Goal: Information Seeking & Learning: Learn about a topic

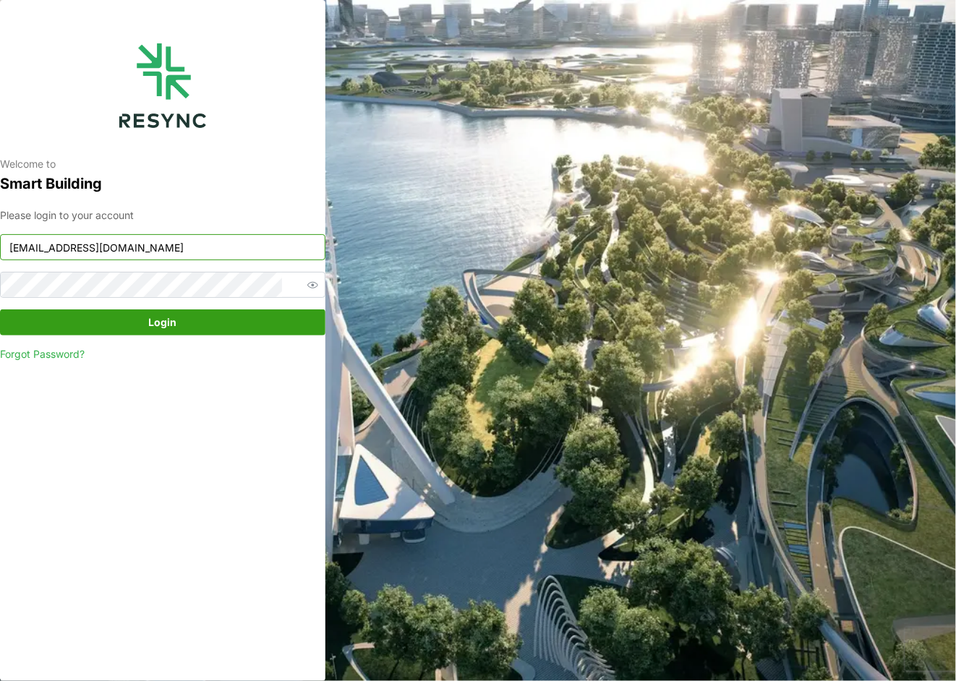
click at [211, 242] on input "ponte_group_display@resynctech.com" at bounding box center [162, 247] width 325 height 26
click at [254, 258] on input "ponte_group_display@resynctech.com" at bounding box center [162, 247] width 325 height 26
type input "south_beach_tower_display@resynctech.com"
click at [167, 321] on span "Login" at bounding box center [163, 322] width 28 height 25
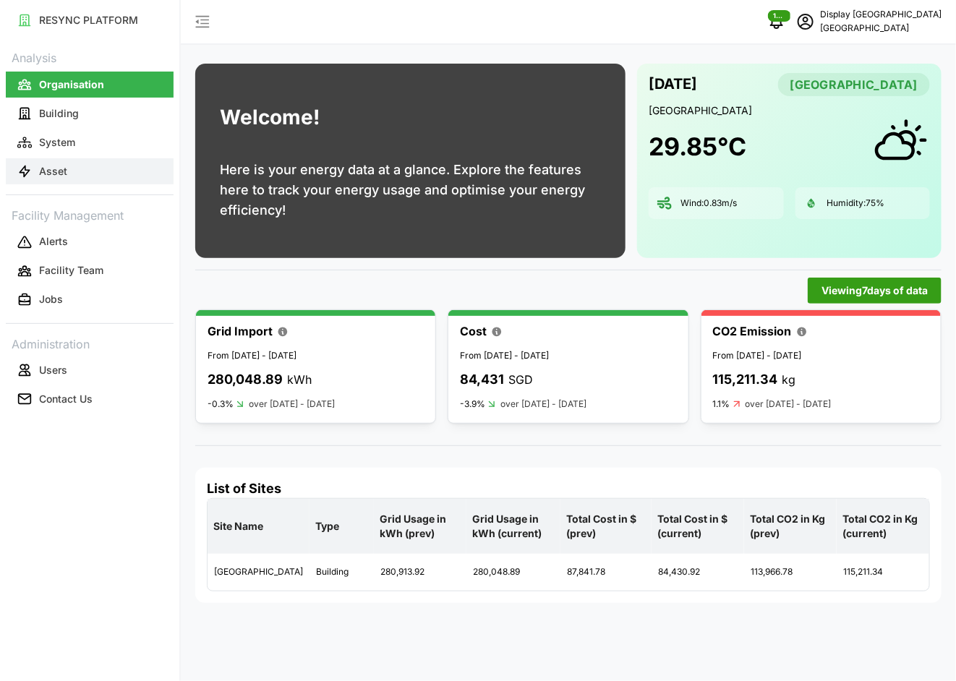
click at [69, 168] on button "Asset" at bounding box center [90, 171] width 168 height 26
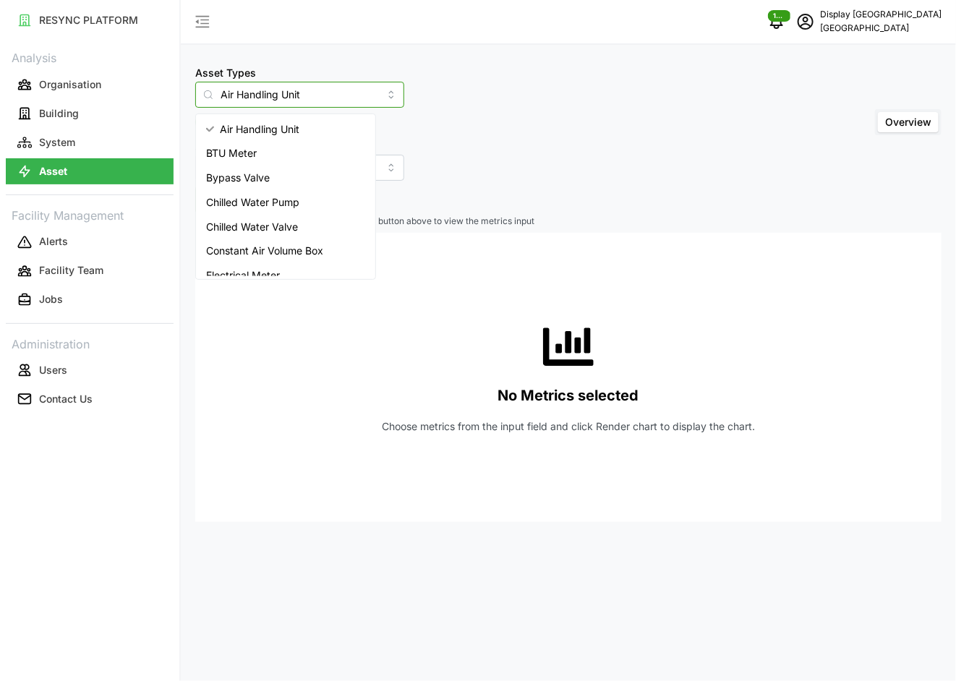
click at [305, 98] on input "Air Handling Unit" at bounding box center [299, 95] width 209 height 26
drag, startPoint x: 307, startPoint y: 98, endPoint x: 190, endPoint y: 87, distance: 117.0
click at [190, 87] on div "Asset Types Air Handling Unit Include Asset SubTypes Asset SubTypes Overview Se…" at bounding box center [568, 340] width 775 height 681
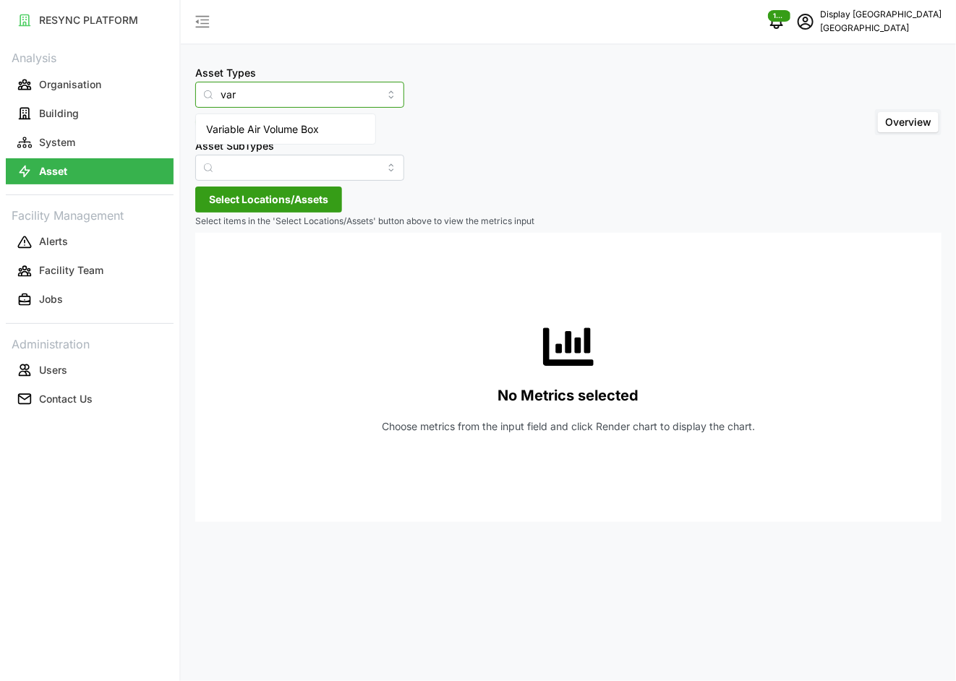
click at [246, 118] on div "Variable Air Volume Box" at bounding box center [286, 129] width 174 height 25
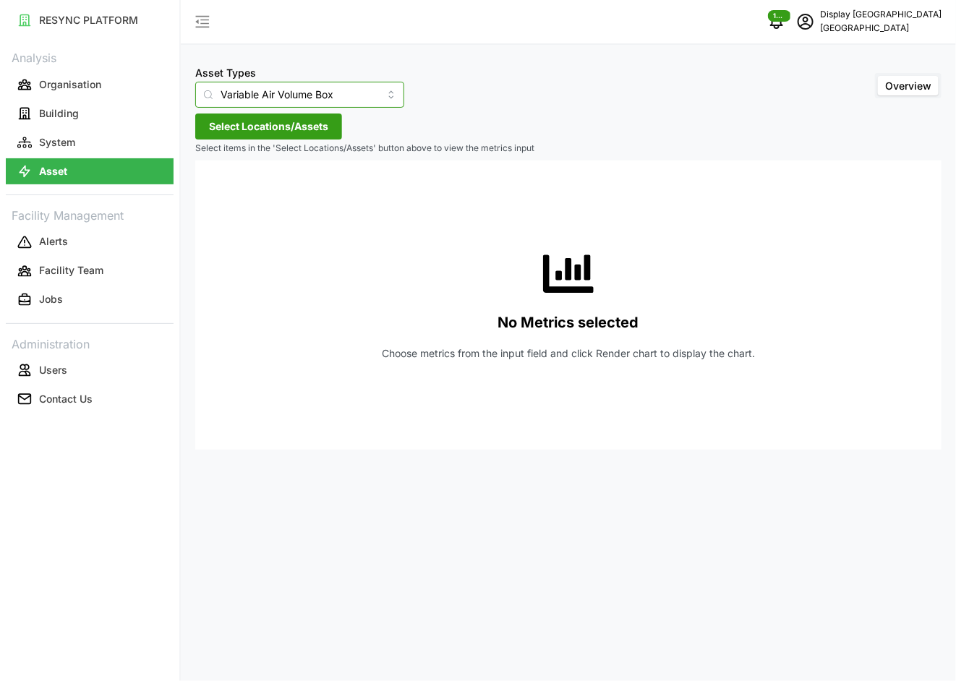
type input "Variable Air Volume Box"
click at [281, 127] on span "Select Locations/Assets" at bounding box center [268, 126] width 119 height 25
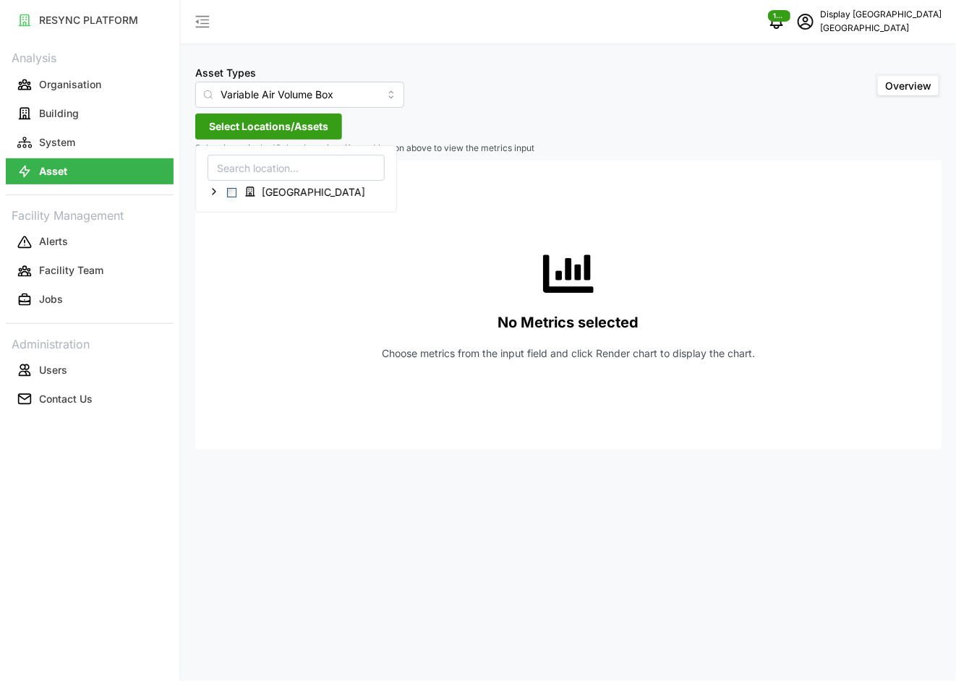
click at [205, 192] on div "[GEOGRAPHIC_DATA]" at bounding box center [296, 178] width 202 height 67
click at [210, 191] on icon at bounding box center [214, 192] width 12 height 12
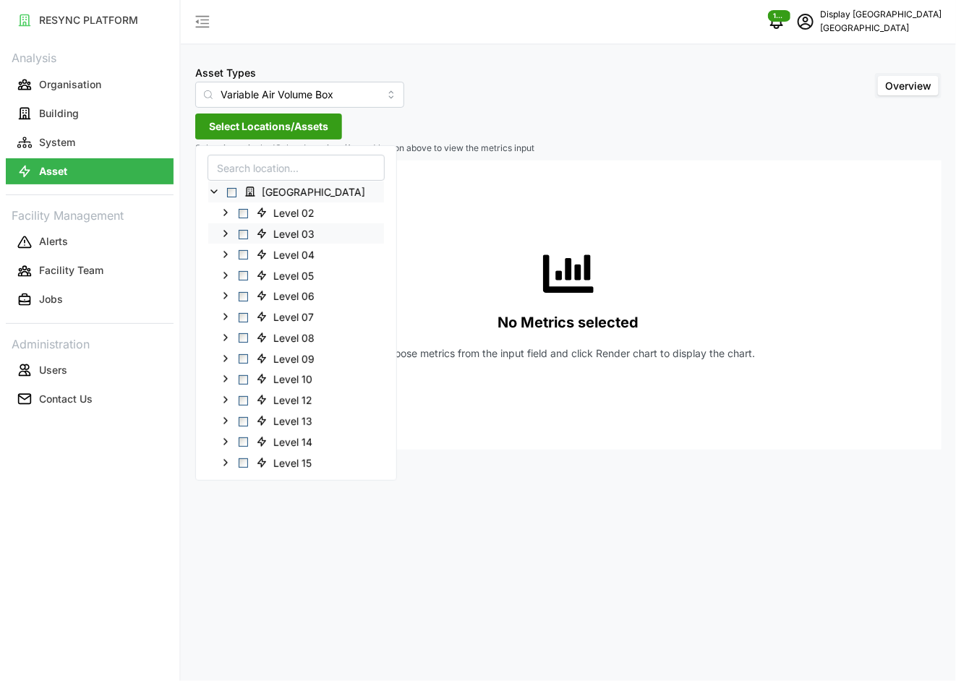
click at [224, 231] on polyline at bounding box center [225, 234] width 3 height 6
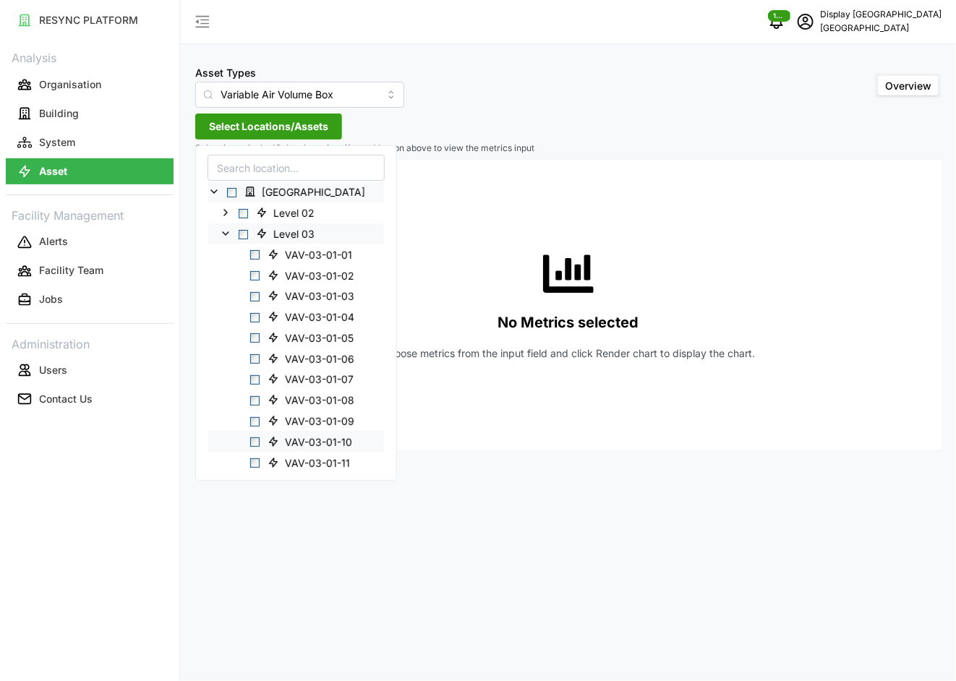
click at [340, 441] on span "VAV-03-01-10" at bounding box center [318, 442] width 67 height 14
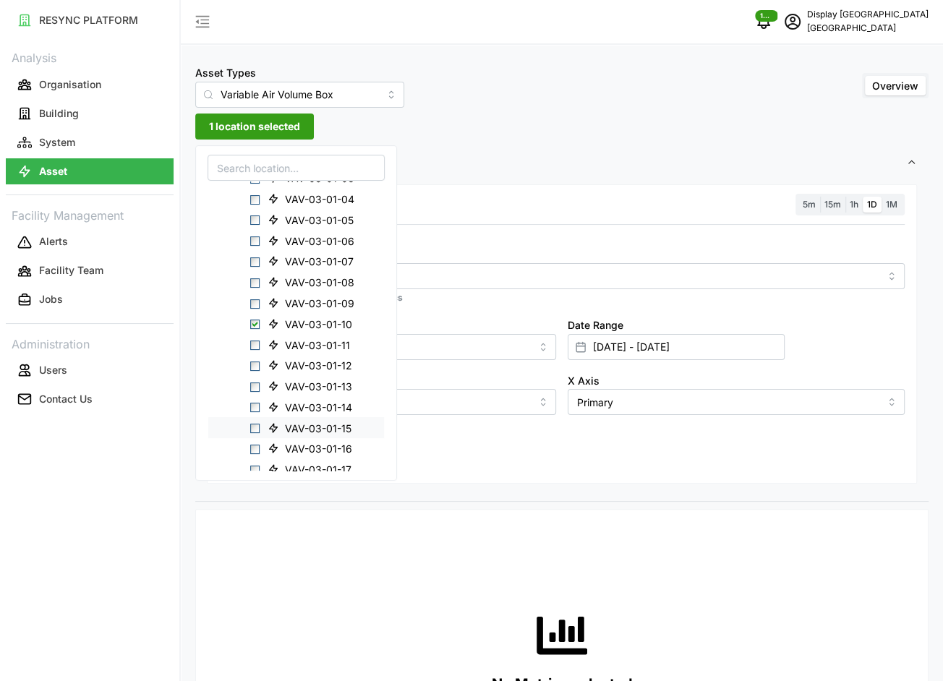
scroll to position [130, 0]
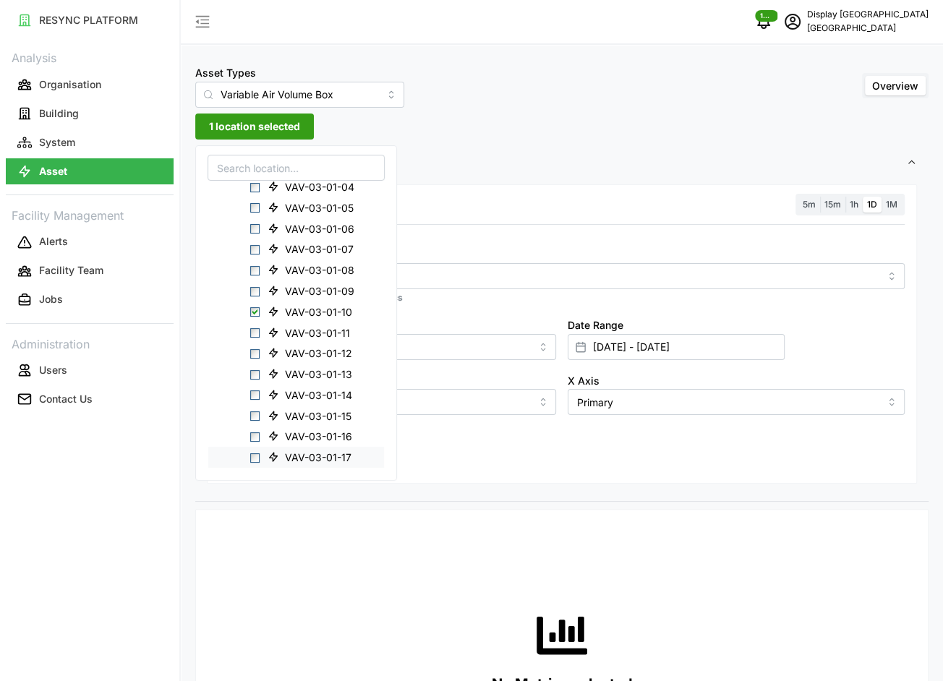
click at [325, 456] on span "VAV-03-01-17" at bounding box center [318, 458] width 67 height 14
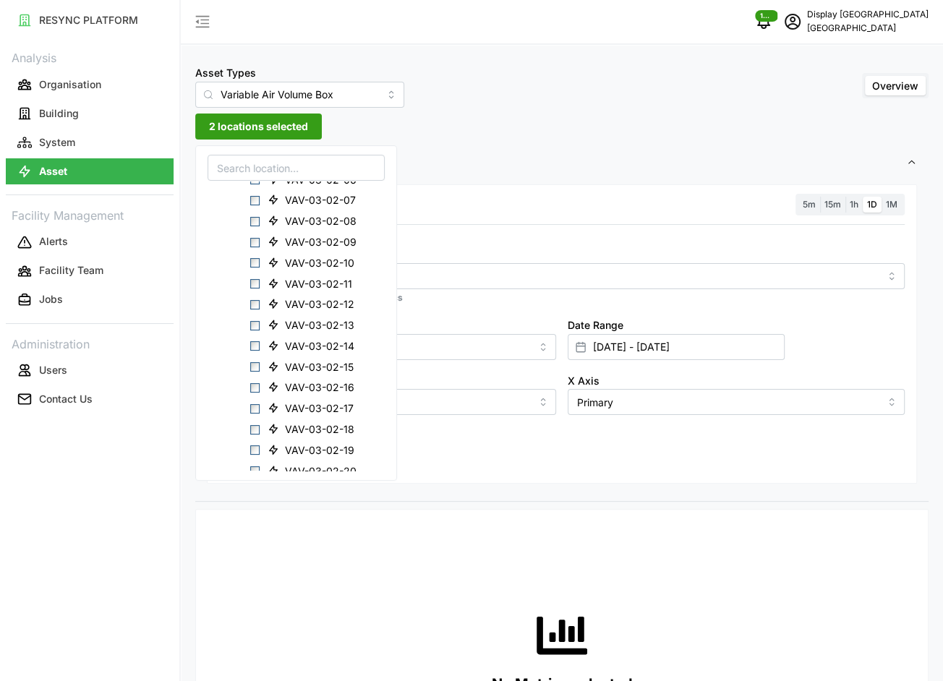
scroll to position [681, 0]
click at [325, 446] on span "VAV-03-02-20" at bounding box center [321, 447] width 72 height 14
click at [777, 437] on div "Add secondary query" at bounding box center [562, 428] width 686 height 27
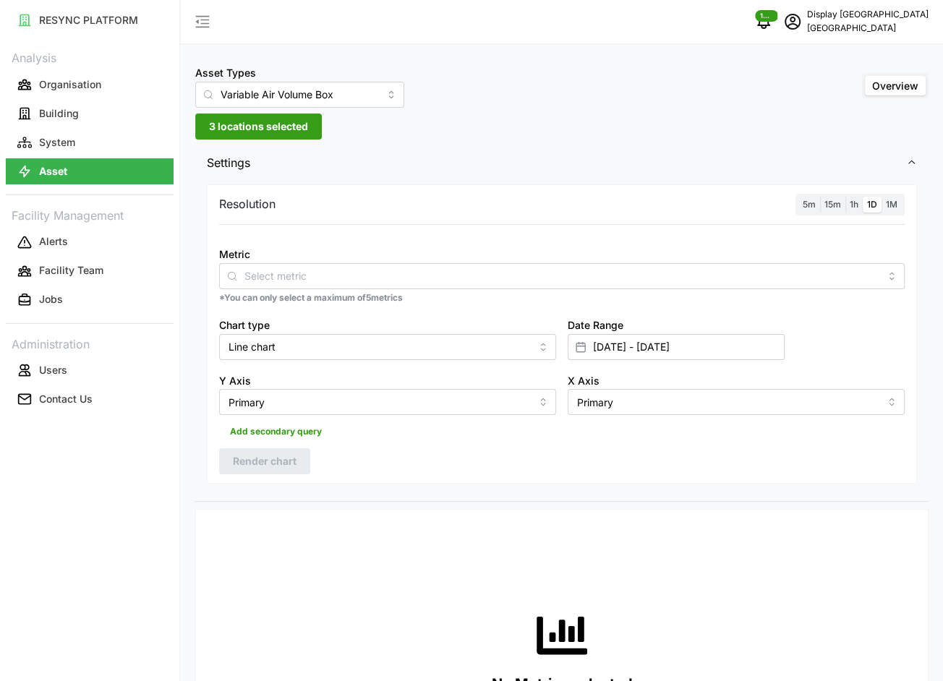
click at [851, 201] on span "1h" at bounding box center [854, 204] width 9 height 11
click at [845, 197] on input "1h" at bounding box center [845, 197] width 0 height 0
click at [587, 340] on div at bounding box center [580, 347] width 25 height 25
click at [600, 342] on input "[DATE] - [DATE]" at bounding box center [676, 347] width 217 height 26
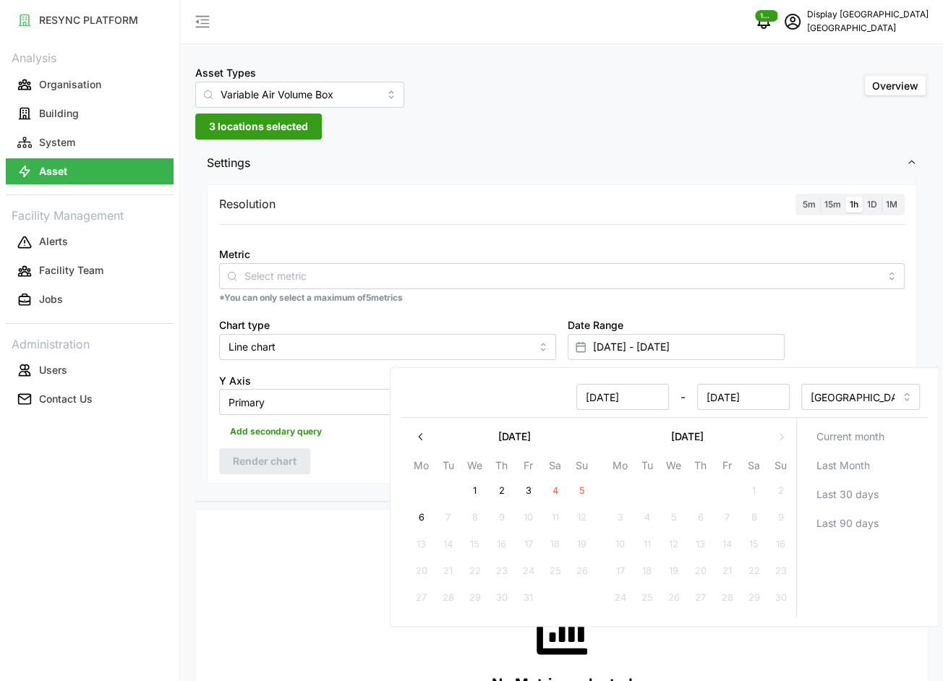
click at [477, 493] on button "1" at bounding box center [474, 491] width 26 height 26
click at [503, 485] on button "2" at bounding box center [501, 491] width 26 height 26
type input "[DATE] - [DATE]"
type input "[DATE]"
click at [337, 446] on div "Resolution 5m 15m 1h 1D 1M Metric *You can only select a maximum of 5 metrics C…" at bounding box center [562, 334] width 710 height 300
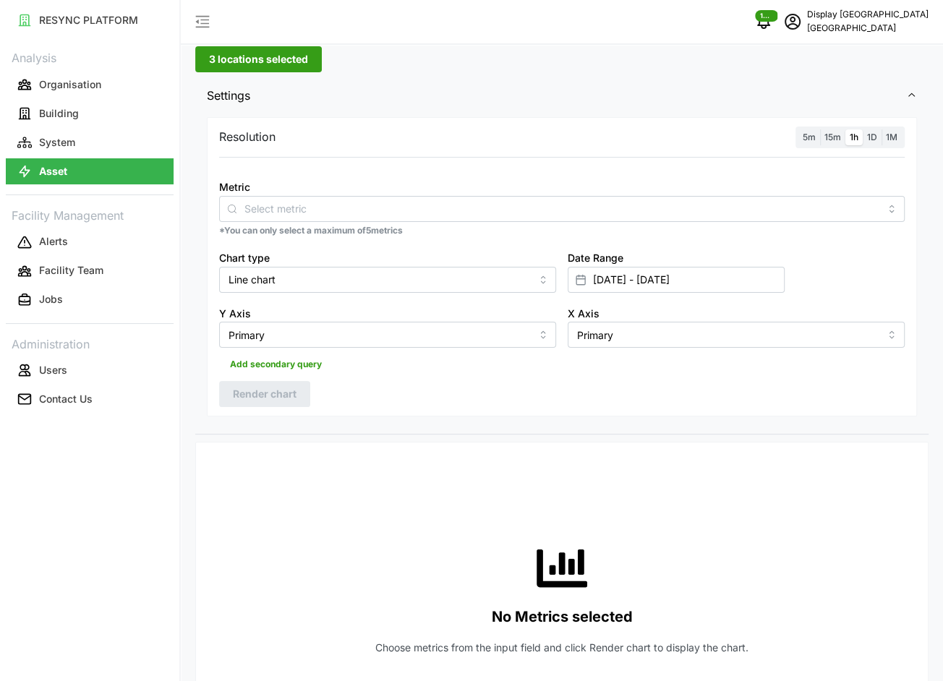
scroll to position [45, 0]
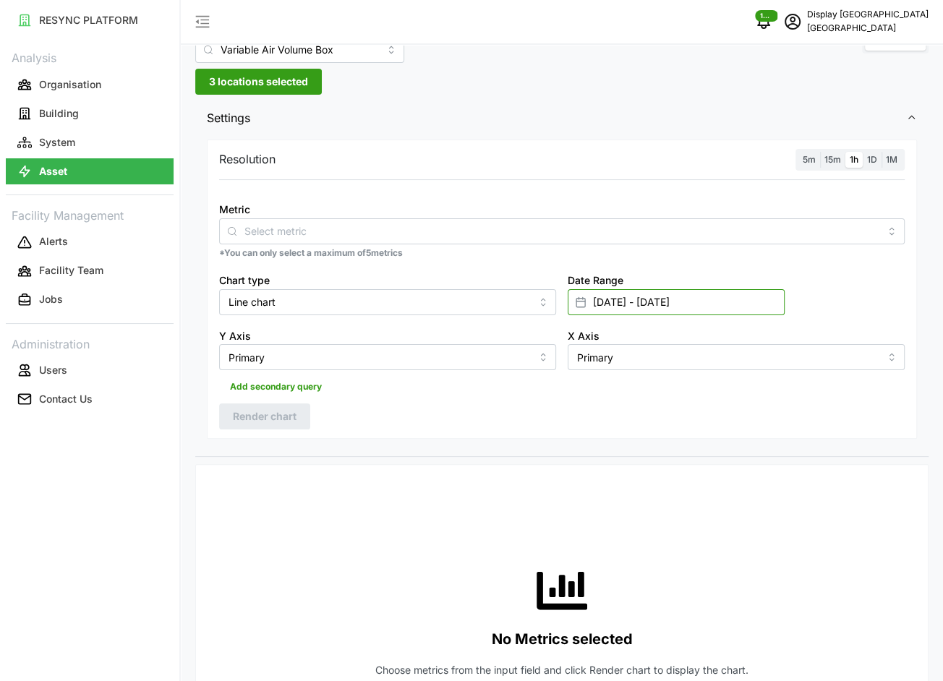
click at [629, 307] on input "[DATE] - [DATE]" at bounding box center [676, 302] width 217 height 26
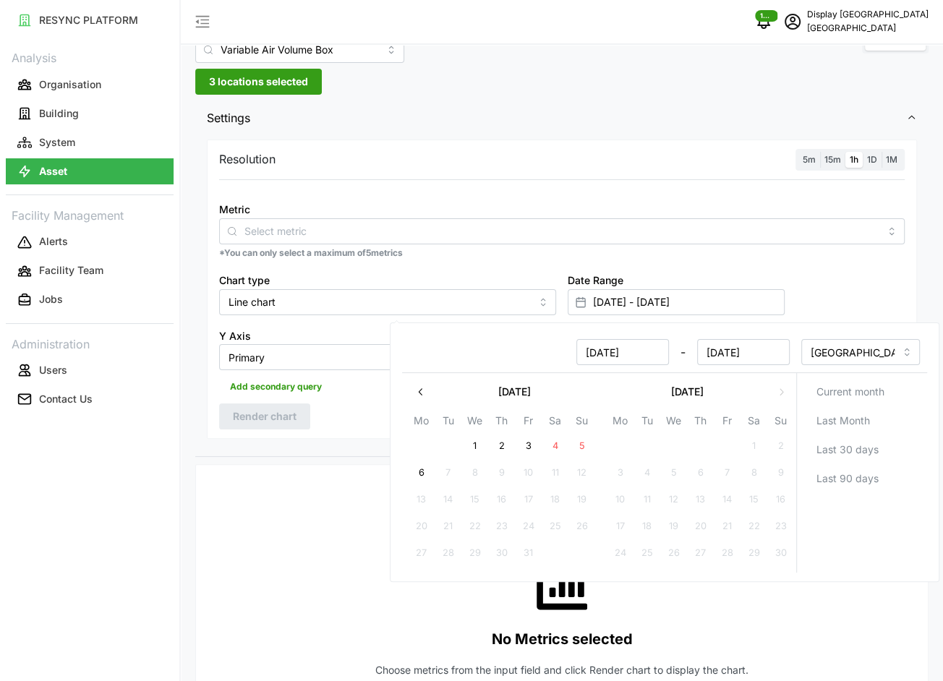
click at [419, 471] on button "6" at bounding box center [421, 473] width 26 height 26
type input "[DATE] - [DATE]"
type input "[DATE]"
click at [357, 422] on div "Resolution 5m 15m 1h 1D 1M Metric *You can only select a maximum of 5 metrics C…" at bounding box center [562, 290] width 710 height 300
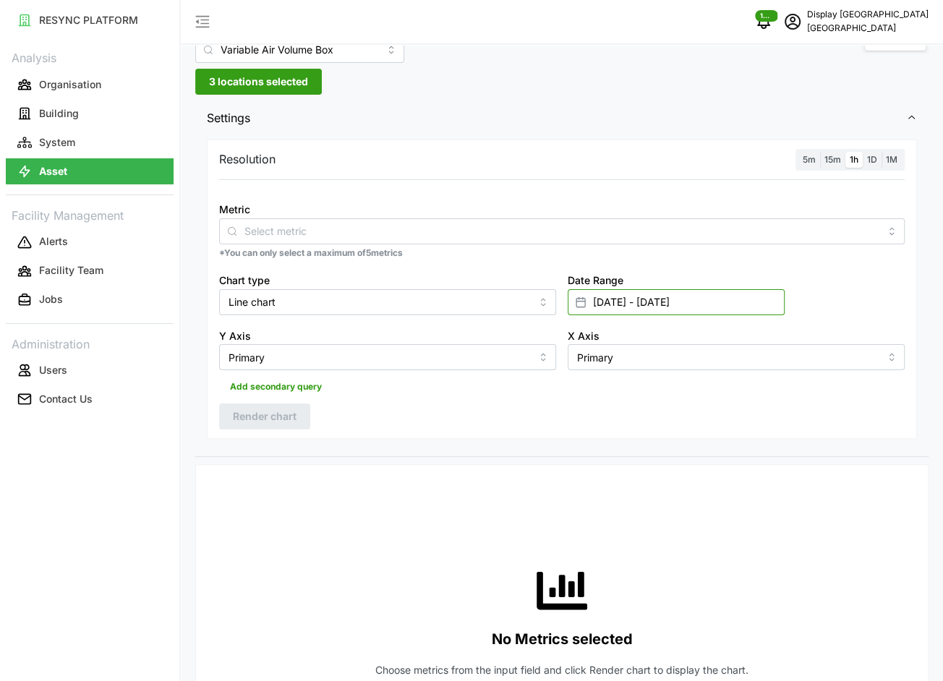
click at [604, 289] on input "[DATE] - [DATE]" at bounding box center [676, 302] width 217 height 26
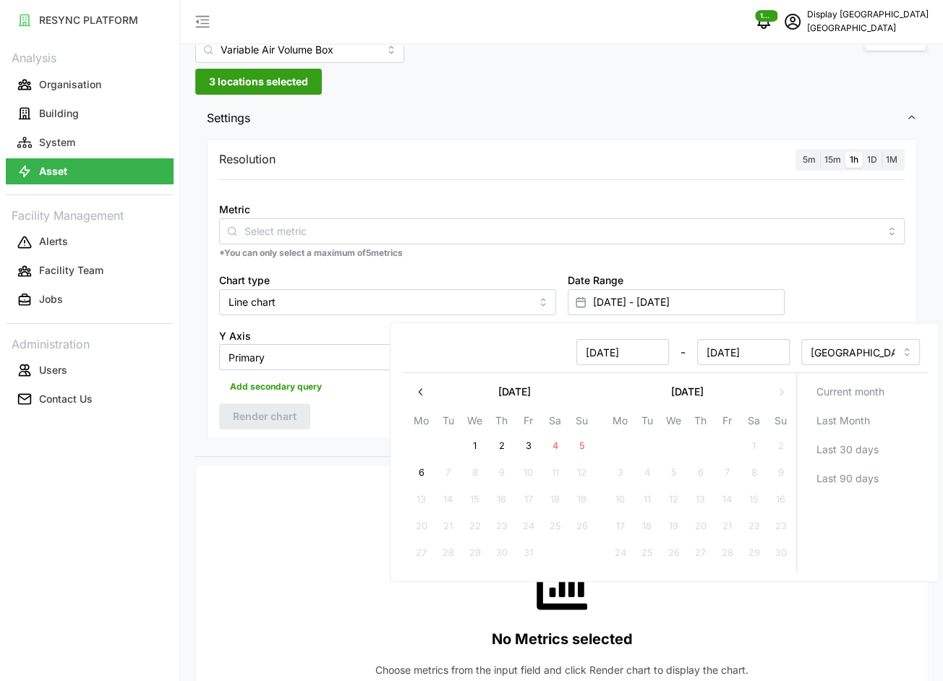
click at [477, 443] on button "1" at bounding box center [474, 446] width 26 height 26
type input "[DATE] - [DATE]"
type input "[DATE]"
click at [499, 441] on button "2" at bounding box center [501, 446] width 26 height 26
type input "[DATE] - [DATE]"
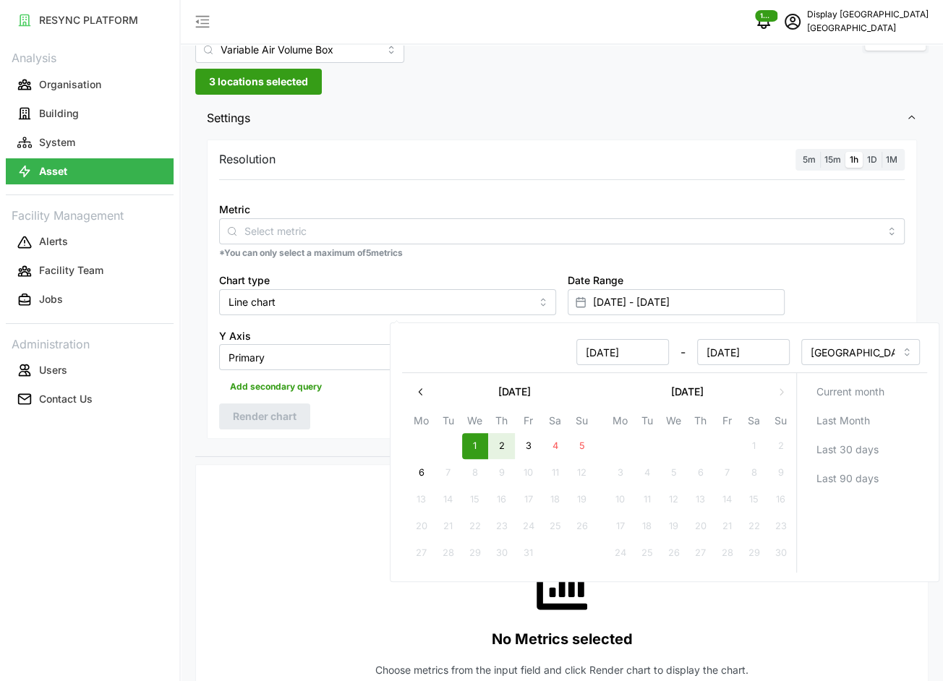
type input "[DATE]"
click at [340, 396] on div "Add secondary query" at bounding box center [562, 383] width 686 height 27
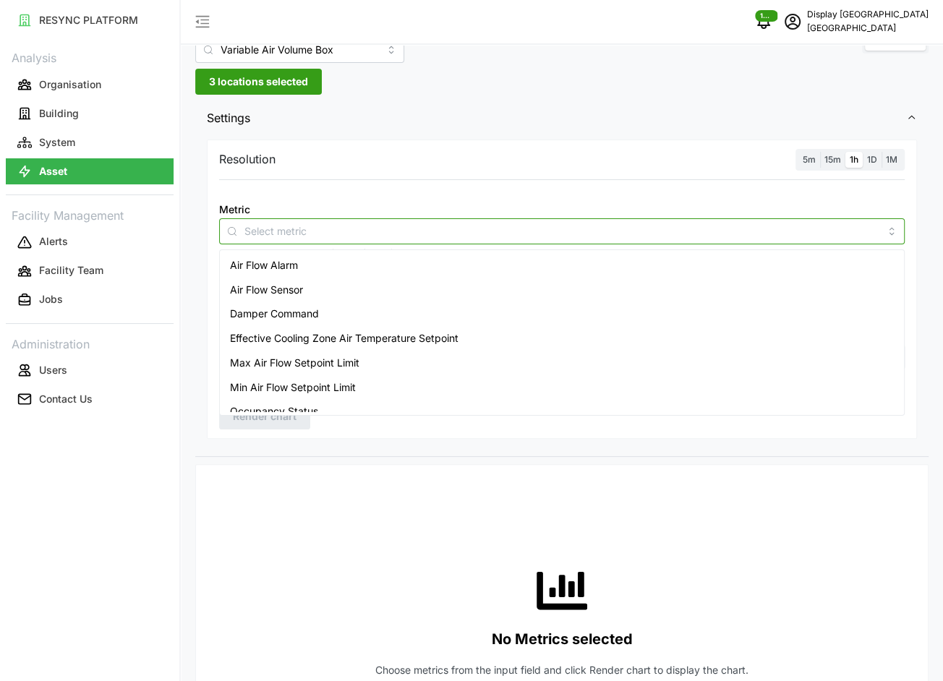
click at [294, 236] on input "Metric" at bounding box center [561, 231] width 635 height 16
click at [288, 287] on span "Air Flow Sensor" at bounding box center [266, 290] width 73 height 16
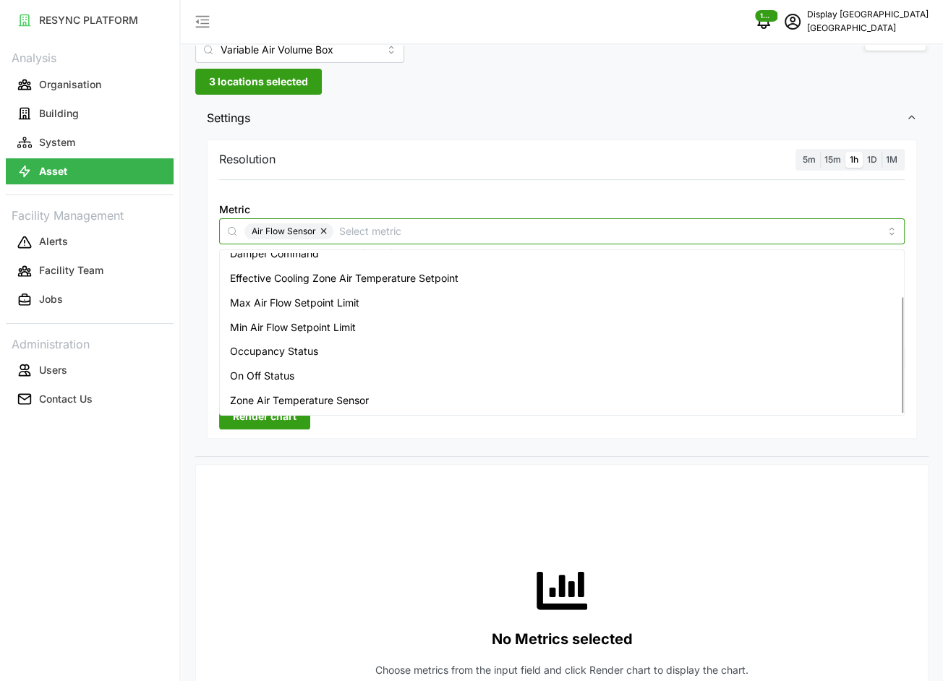
click at [317, 393] on span "Zone Air Temperature Sensor" at bounding box center [299, 401] width 139 height 16
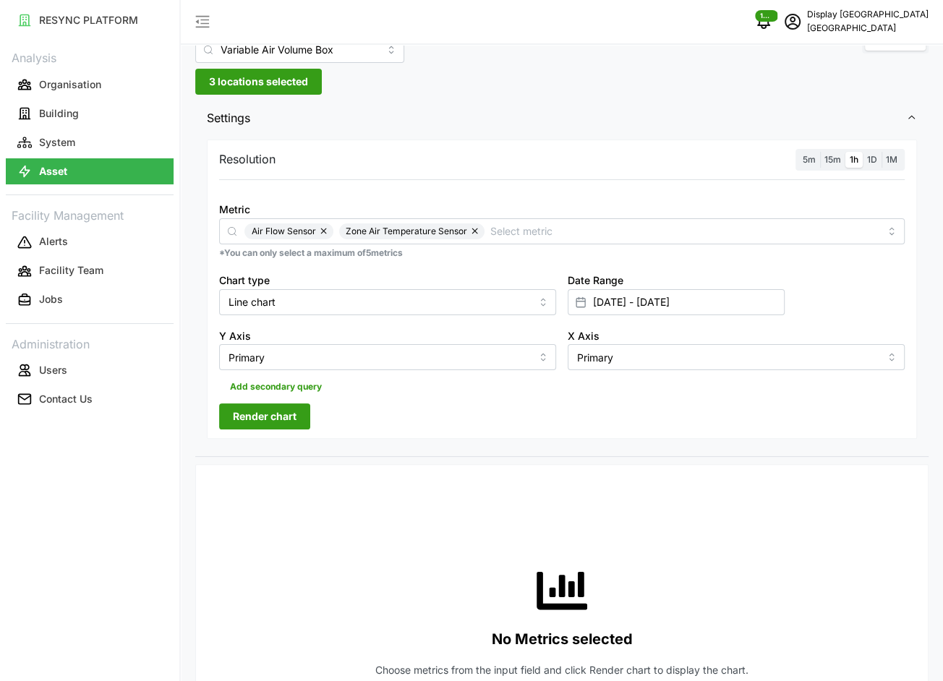
click at [511, 439] on div "Resolution 5m 15m 1h 1D 1M Metric Air Flow Sensor Zone Air Temperature Sensor *…" at bounding box center [561, 296] width 733 height 321
click at [311, 411] on div "Resolution 5m 15m 1h 1D 1M Metric Air Flow Sensor Zone Air Temperature Sensor *…" at bounding box center [562, 290] width 710 height 300
click at [297, 414] on button "Render chart" at bounding box center [264, 417] width 91 height 26
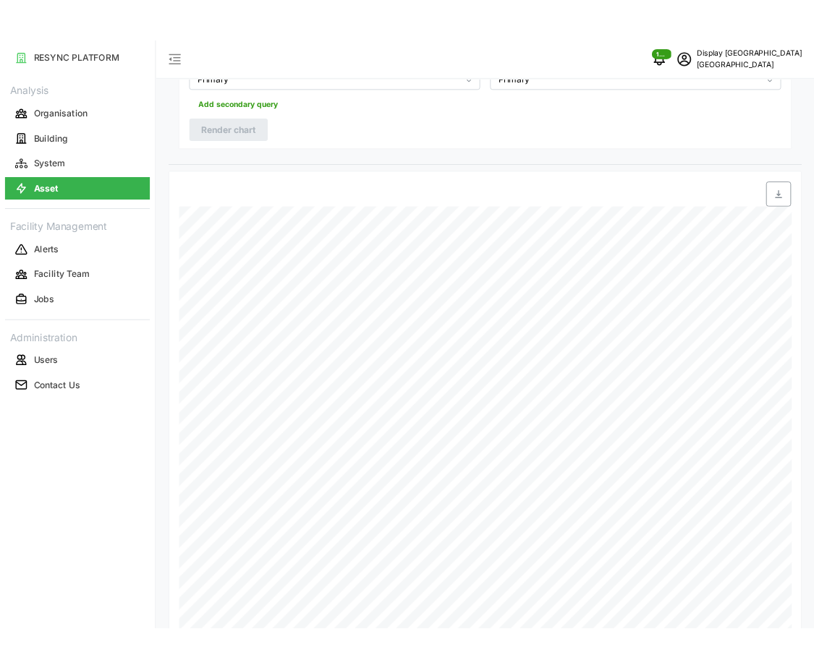
scroll to position [0, 0]
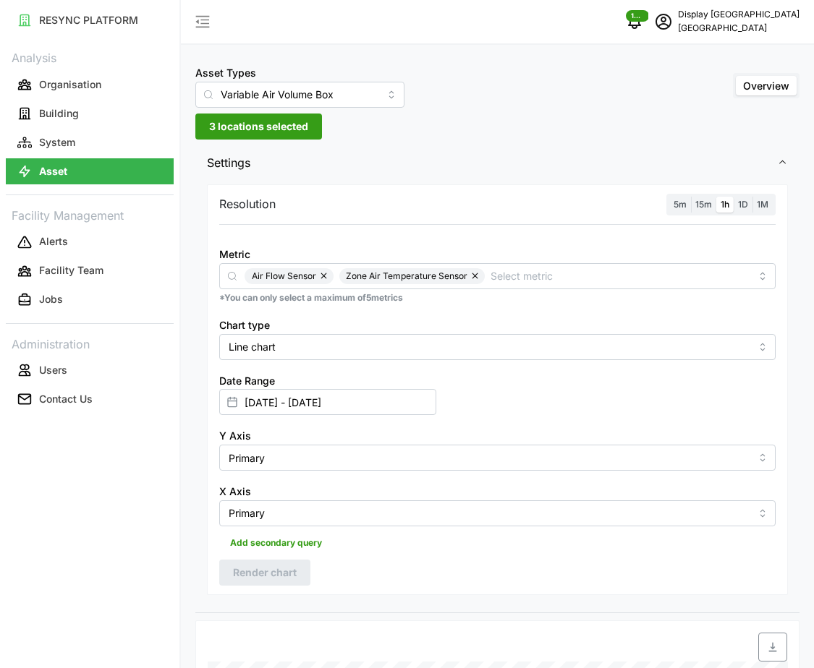
click at [256, 121] on span "3 locations selected" at bounding box center [258, 126] width 99 height 25
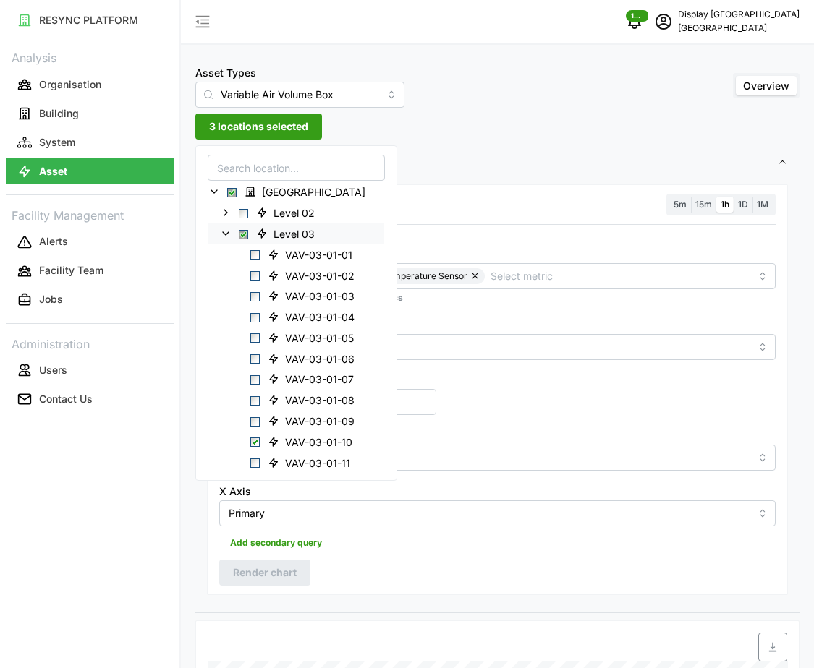
click at [223, 236] on icon at bounding box center [226, 234] width 12 height 12
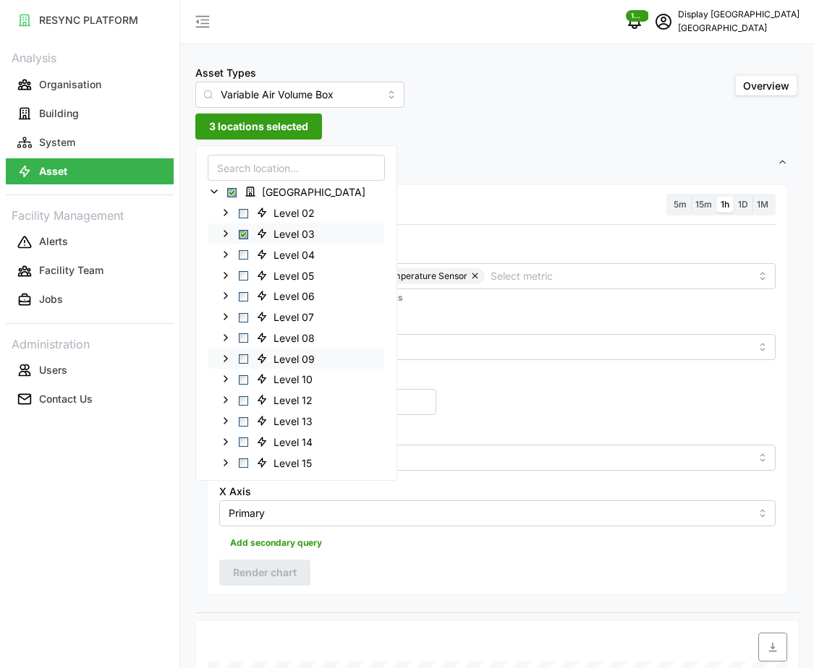
click at [224, 357] on icon at bounding box center [226, 358] width 12 height 12
click at [254, 380] on span "Select VAV-09-01-01" at bounding box center [254, 379] width 9 height 9
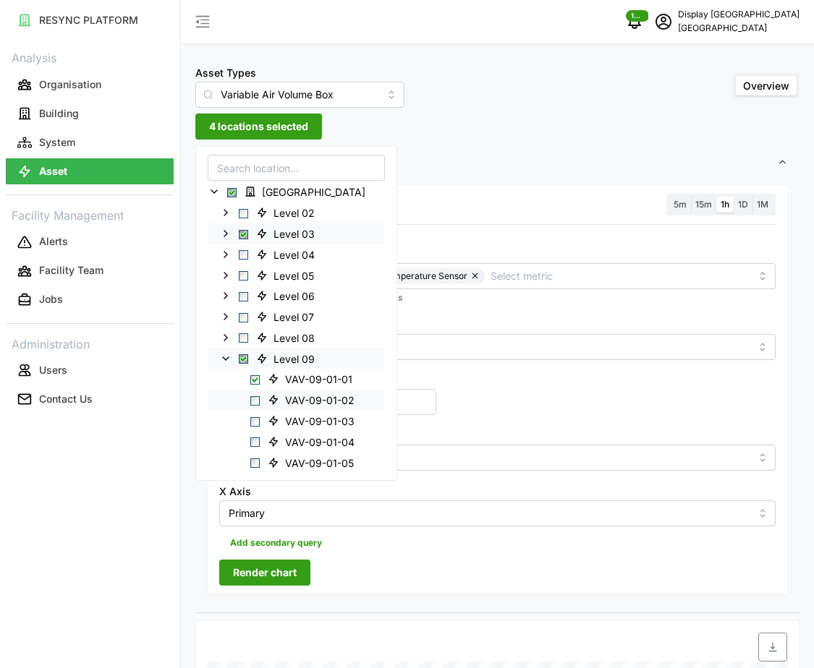
click at [255, 400] on span "Select VAV-09-01-02" at bounding box center [254, 400] width 9 height 9
click at [256, 420] on span "Select VAV-09-01-03" at bounding box center [254, 421] width 9 height 9
click at [244, 231] on span "Select Level 03" at bounding box center [243, 233] width 9 height 9
click at [244, 232] on span "Select Level 03" at bounding box center [243, 233] width 9 height 9
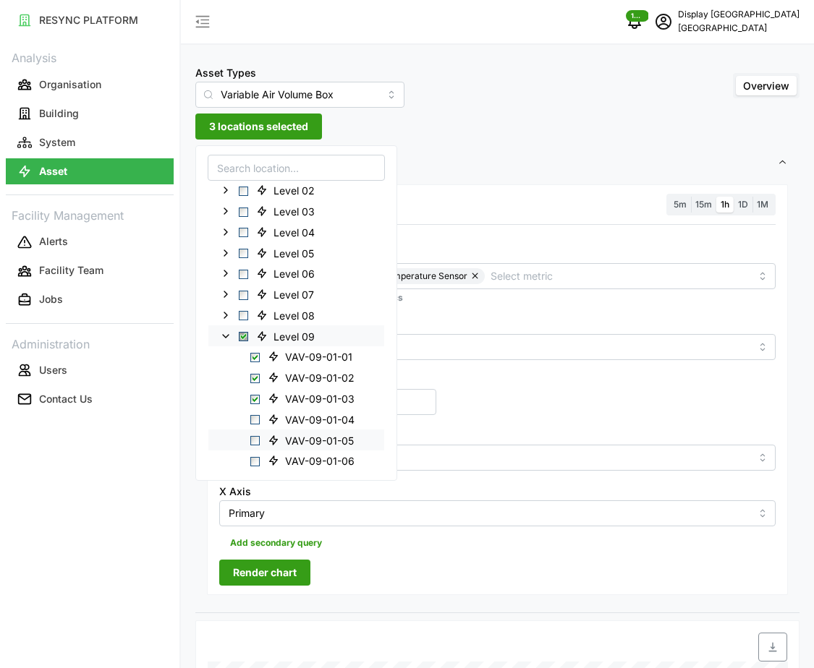
click at [271, 434] on icon at bounding box center [274, 440] width 12 height 12
click at [268, 464] on icon at bounding box center [274, 461] width 12 height 12
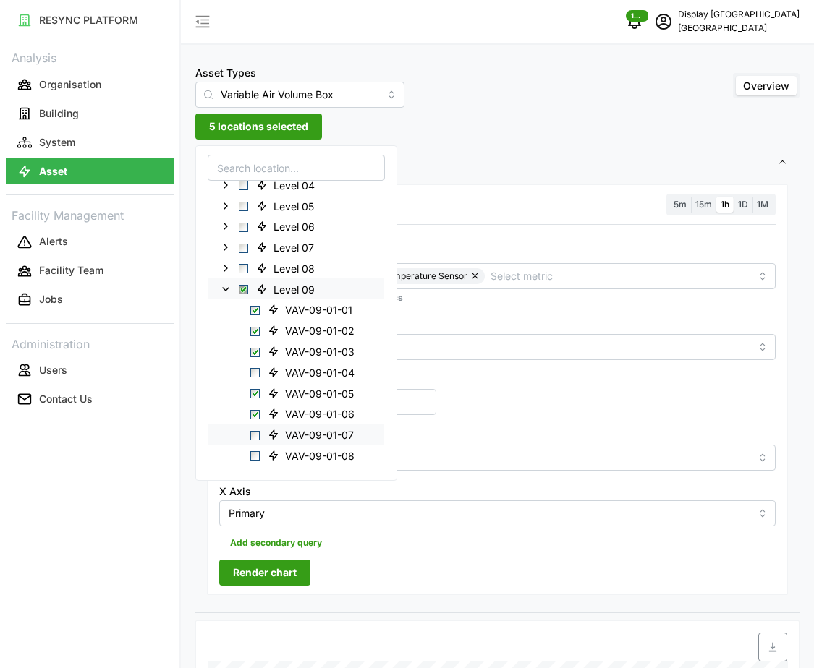
scroll to position [81, 0]
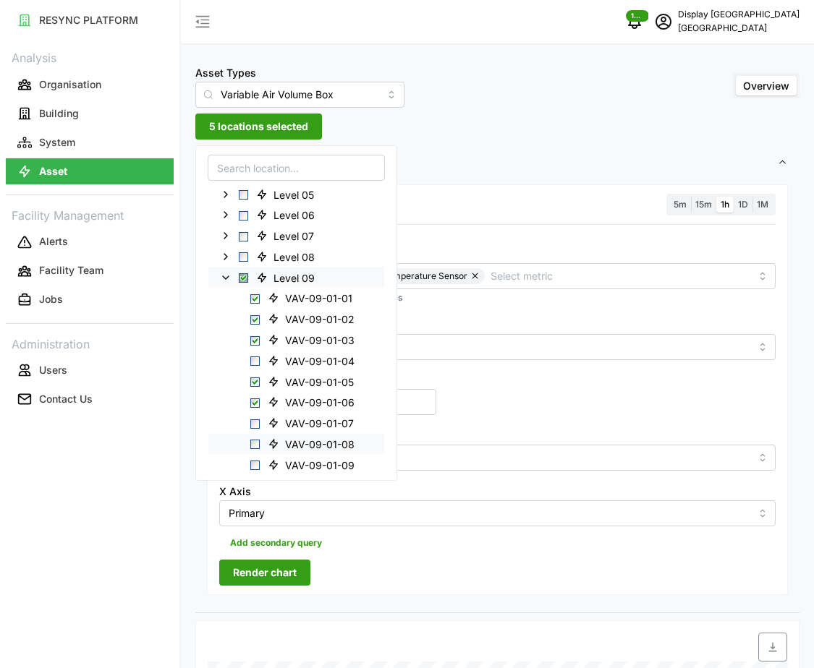
click at [269, 439] on icon at bounding box center [274, 444] width 12 height 12
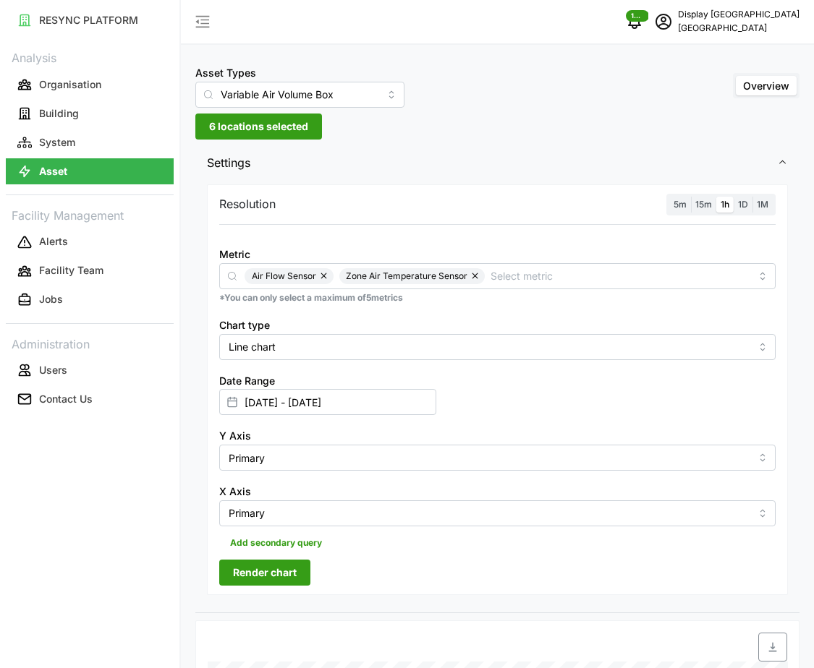
click at [509, 417] on div "Date Range [DATE] - [DATE]" at bounding box center [497, 394] width 568 height 56
click at [293, 574] on span "Render chart" at bounding box center [265, 572] width 64 height 25
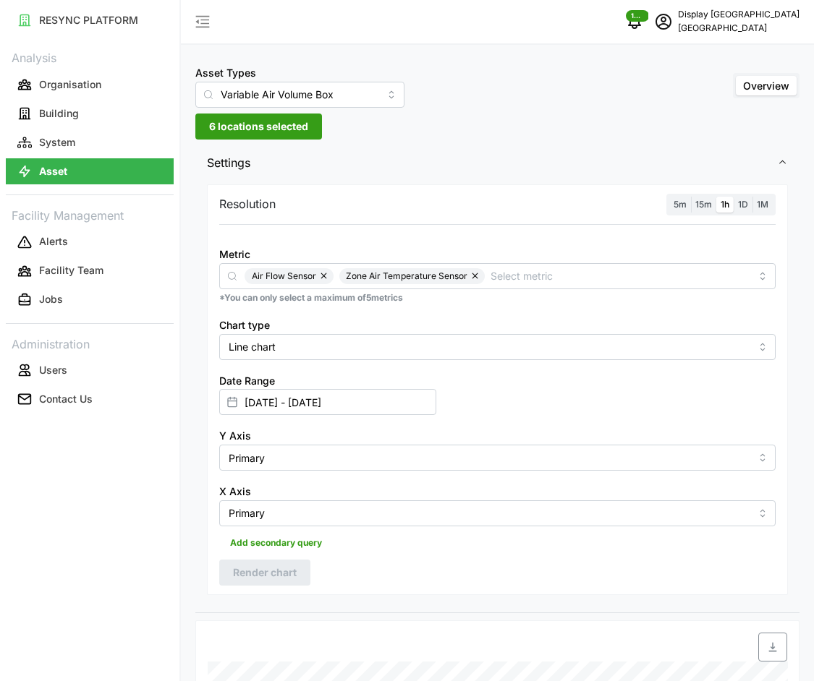
click at [257, 131] on span "6 locations selected" at bounding box center [258, 126] width 99 height 25
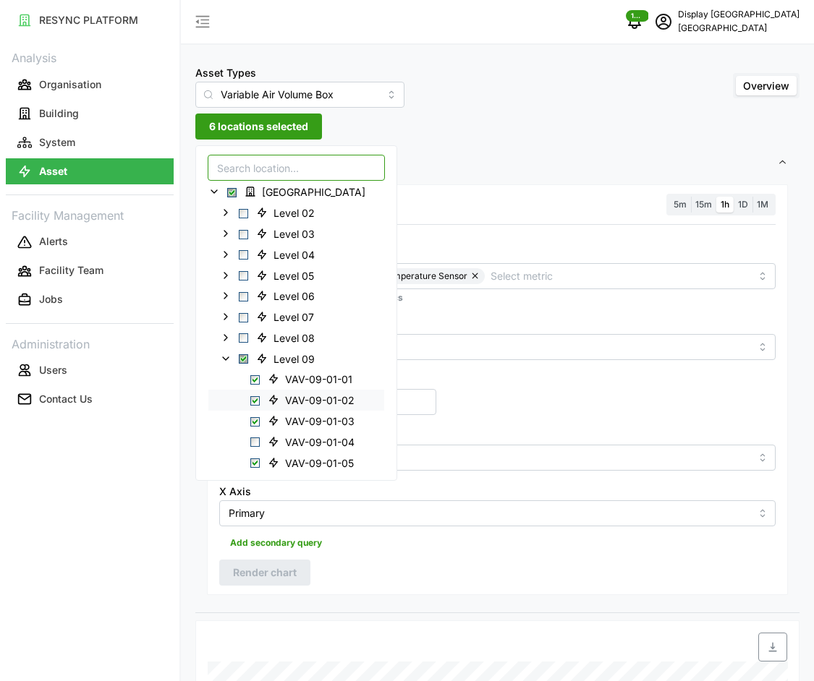
scroll to position [182, 0]
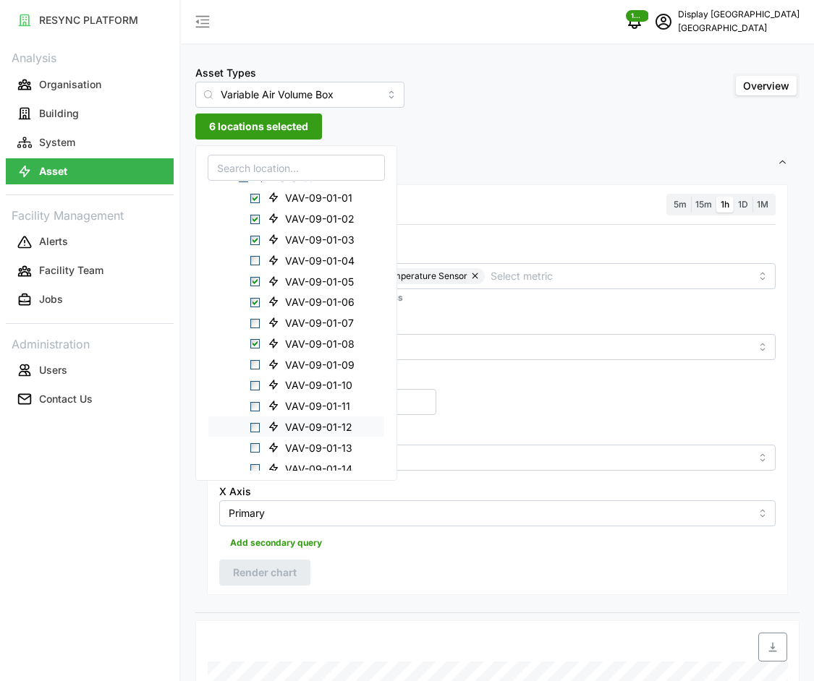
click at [332, 425] on span "VAV-09-01-12" at bounding box center [318, 427] width 67 height 14
click at [305, 346] on span "VAV-09-01-08" at bounding box center [319, 344] width 69 height 14
click at [286, 297] on span "VAV-09-01-06" at bounding box center [319, 302] width 69 height 14
click at [281, 275] on span "VAV-09-01-05" at bounding box center [313, 280] width 102 height 17
click at [260, 236] on div "VAV-09-01-03" at bounding box center [296, 239] width 176 height 21
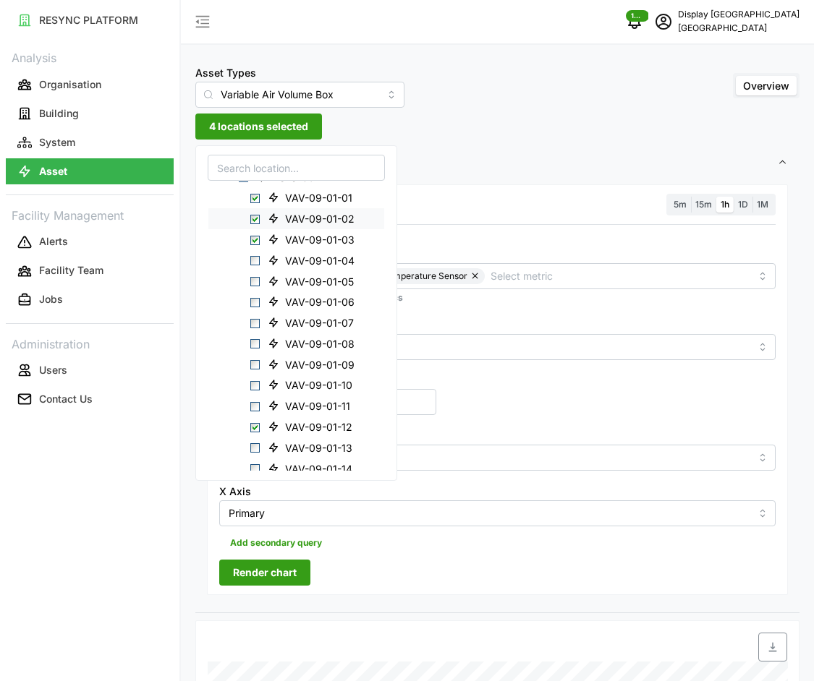
click at [251, 215] on span "Select VAV-09-01-02" at bounding box center [254, 219] width 9 height 9
click at [255, 233] on div "VAV-09-01-03" at bounding box center [296, 239] width 176 height 21
click at [257, 237] on span "Select VAV-09-01-03" at bounding box center [254, 239] width 9 height 9
click at [256, 200] on span "Select VAV-09-01-01" at bounding box center [254, 198] width 9 height 9
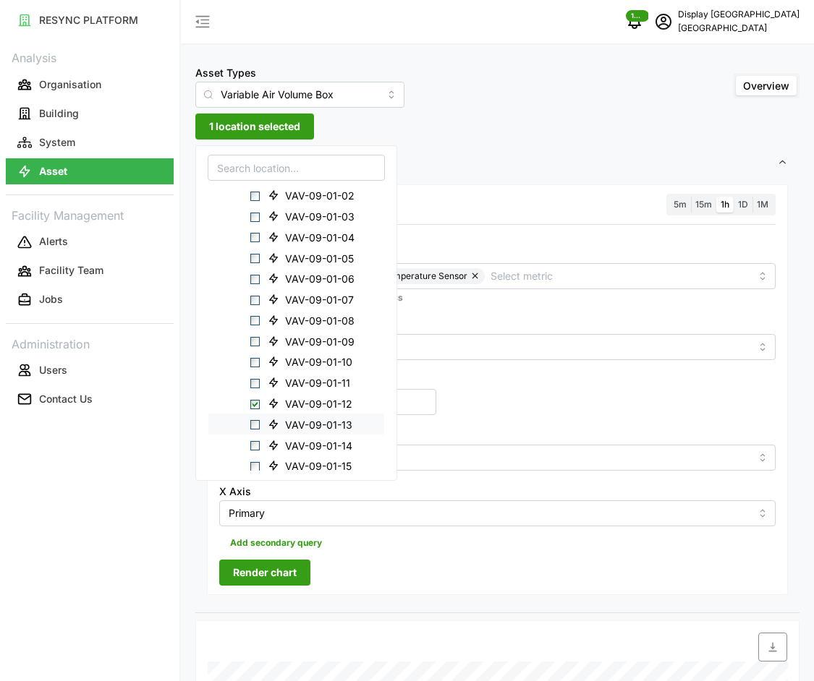
scroll to position [217, 0]
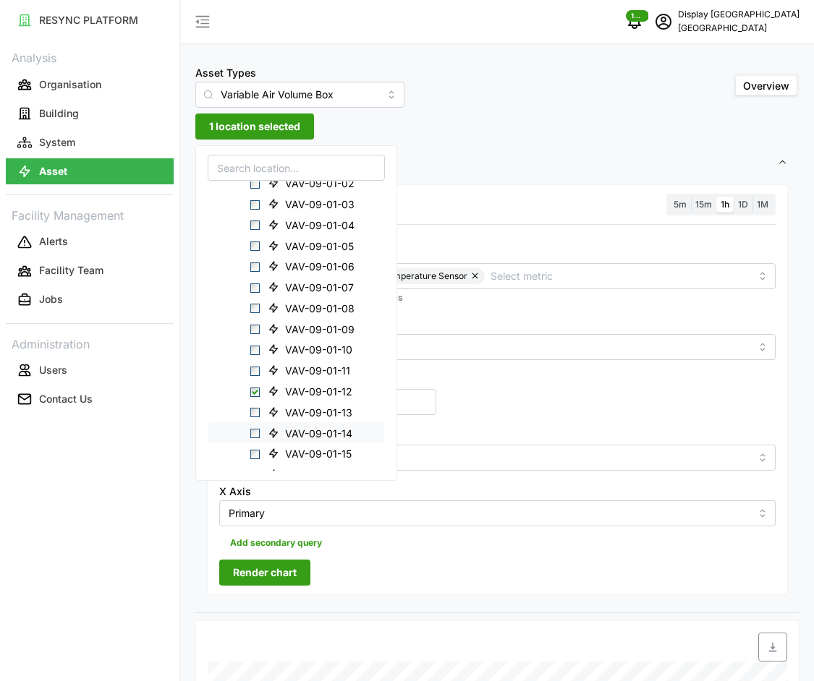
click at [326, 433] on span "VAV-09-01-14" at bounding box center [318, 433] width 67 height 14
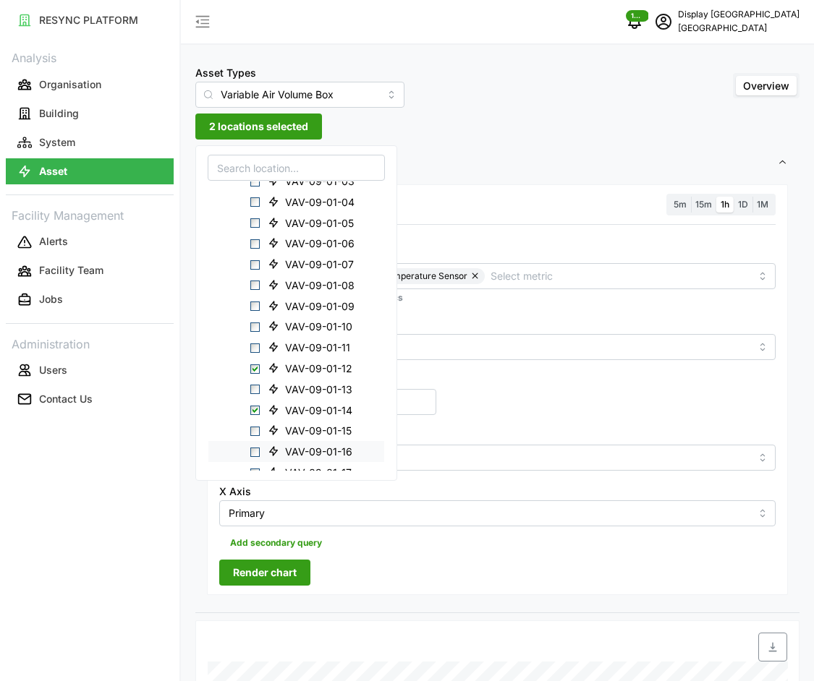
scroll to position [264, 0]
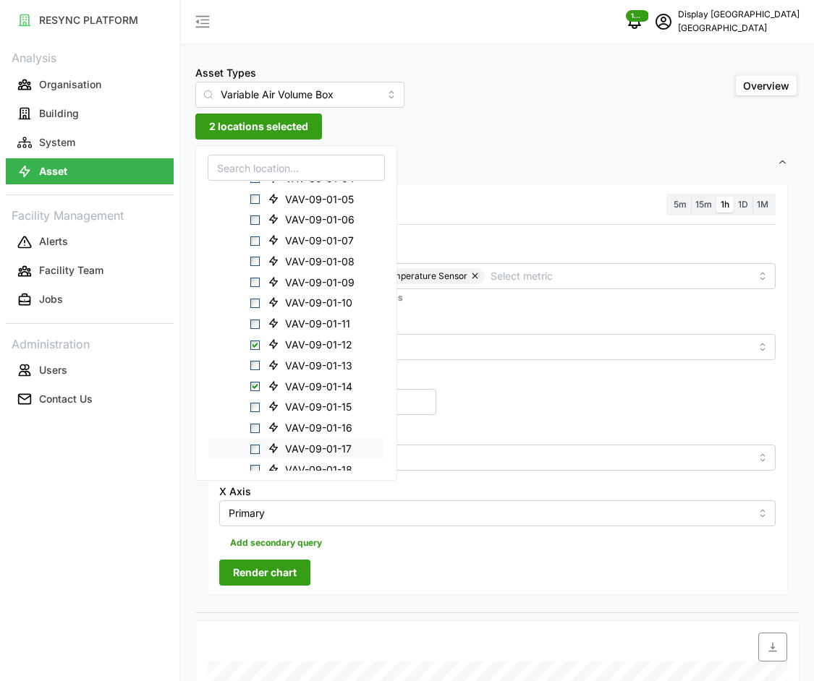
click at [320, 443] on span "VAV-09-01-17" at bounding box center [318, 449] width 67 height 14
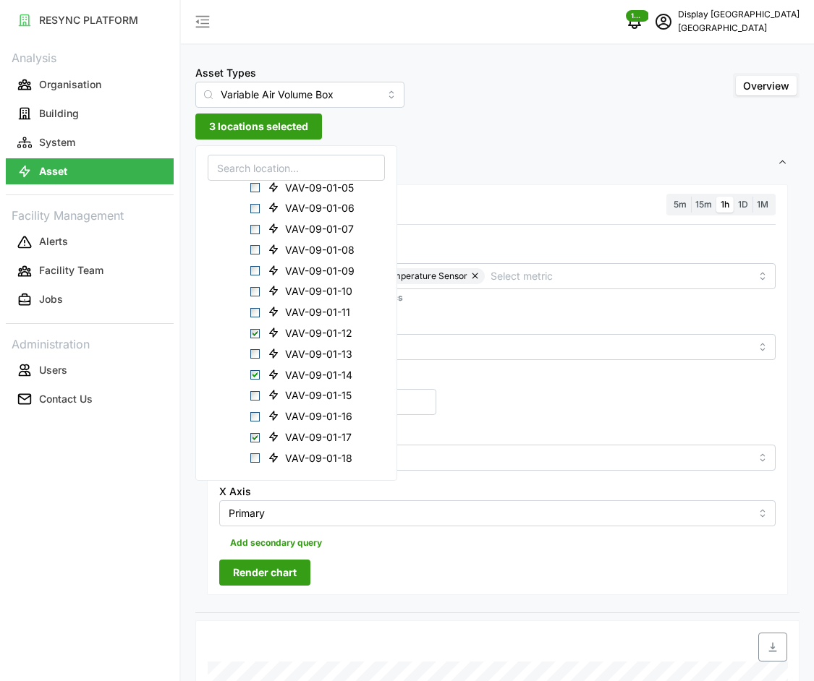
click at [293, 575] on span "Render chart" at bounding box center [265, 572] width 64 height 25
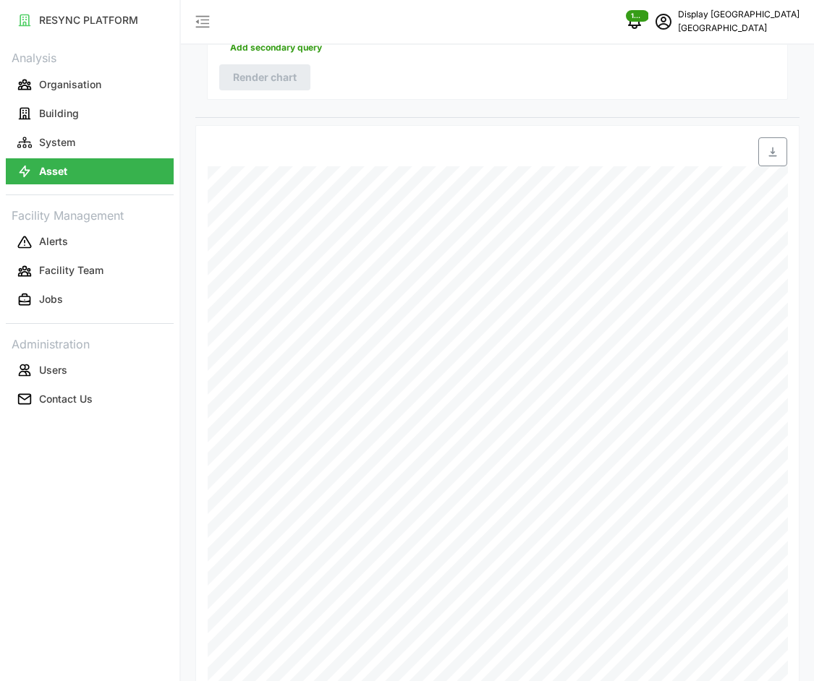
scroll to position [0, 0]
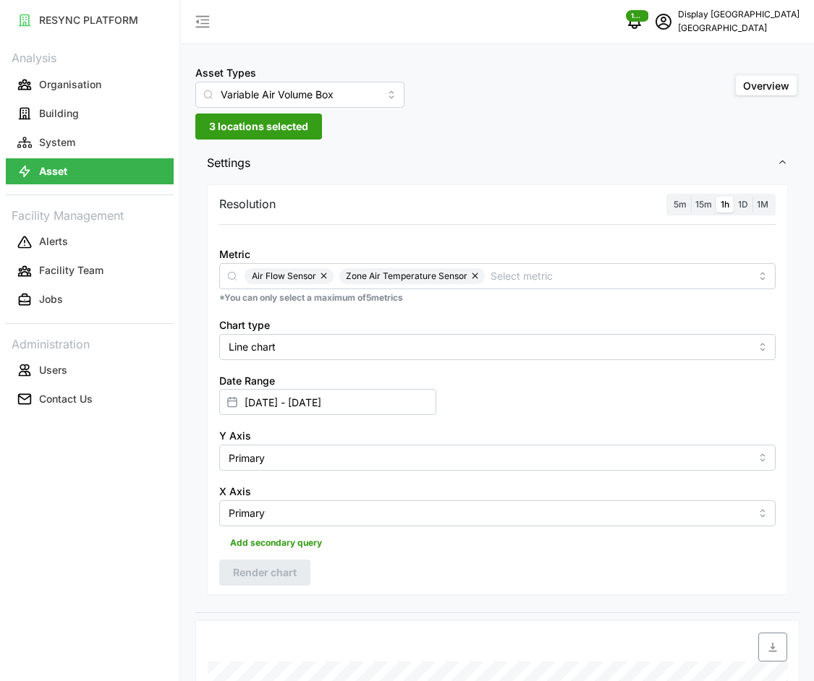
click at [247, 128] on span "3 locations selected" at bounding box center [258, 126] width 99 height 25
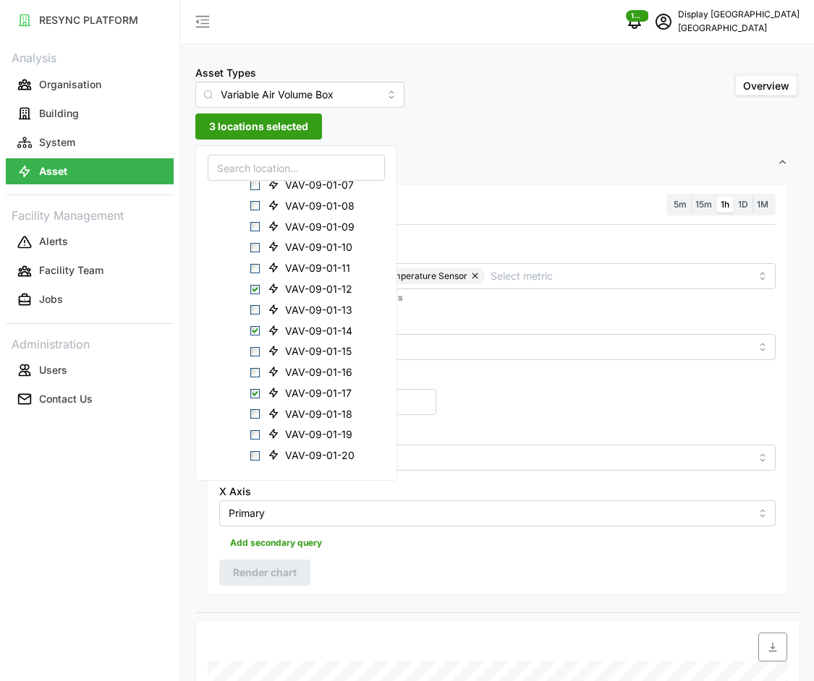
scroll to position [331, 0]
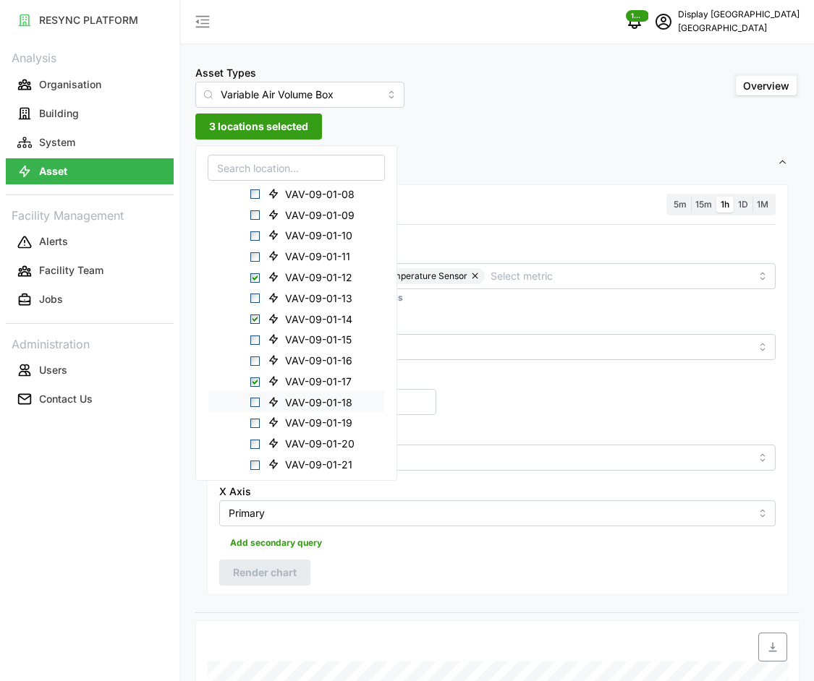
click at [293, 407] on span "VAV-09-01-18" at bounding box center [318, 402] width 67 height 14
click at [286, 438] on span "VAV-09-01-20" at bounding box center [319, 444] width 69 height 14
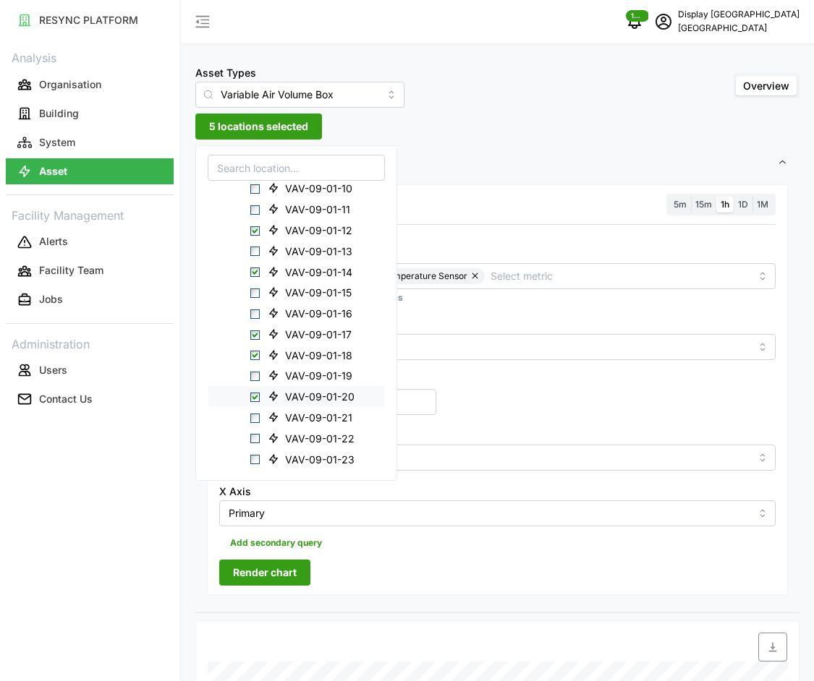
scroll to position [405, 0]
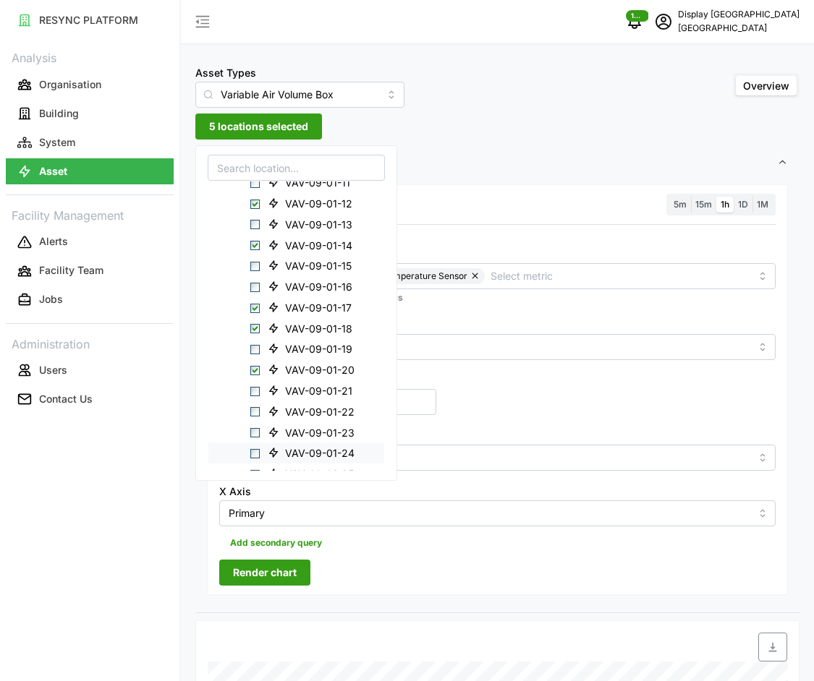
click at [285, 453] on span "VAV-09-01-24" at bounding box center [319, 453] width 69 height 14
click at [292, 307] on span "VAV-09-01-17" at bounding box center [318, 308] width 67 height 14
click at [297, 244] on span "VAV-09-01-14" at bounding box center [318, 245] width 67 height 14
click at [298, 201] on span "VAV-09-01-12" at bounding box center [318, 204] width 67 height 14
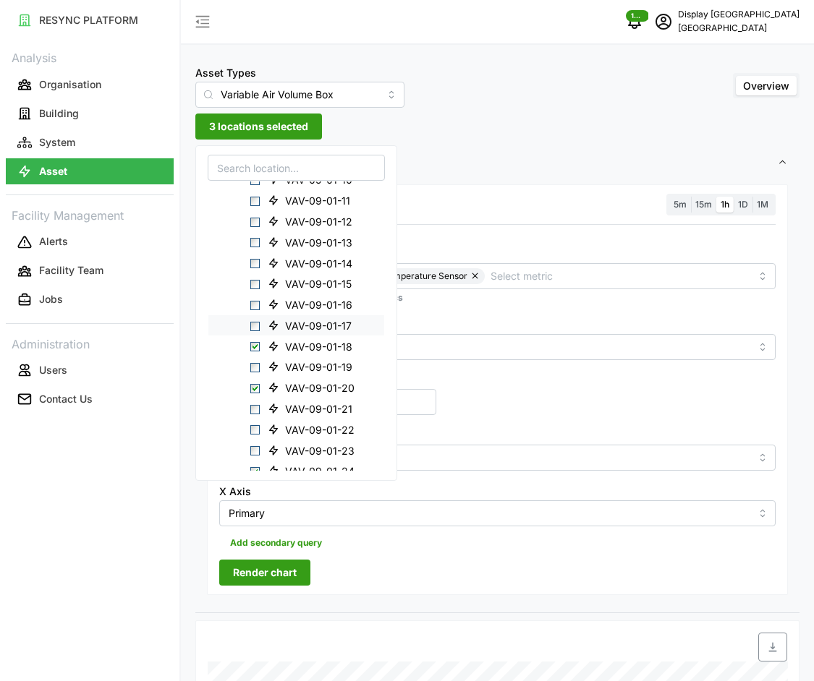
scroll to position [767, 0]
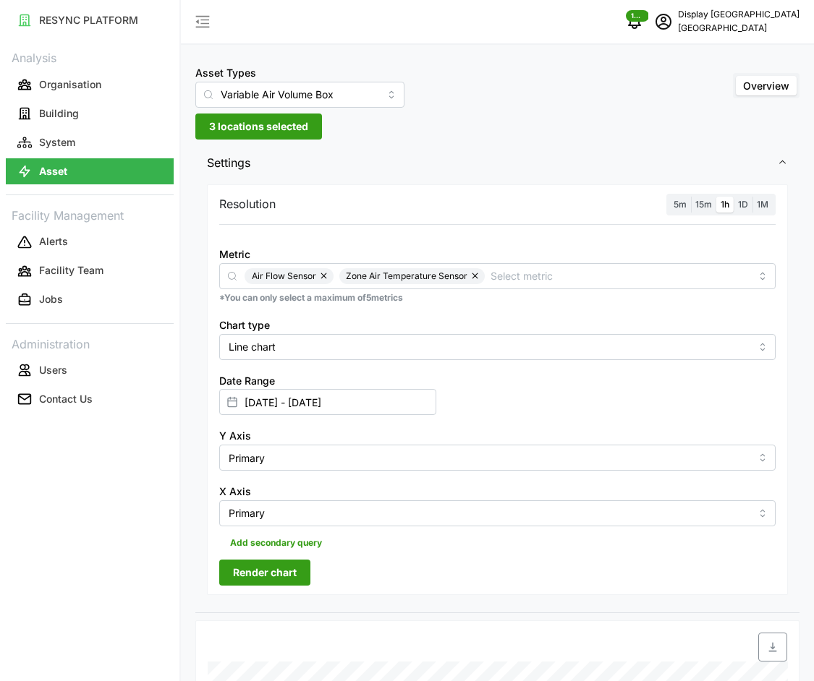
click at [290, 568] on span "Render chart" at bounding box center [265, 572] width 64 height 25
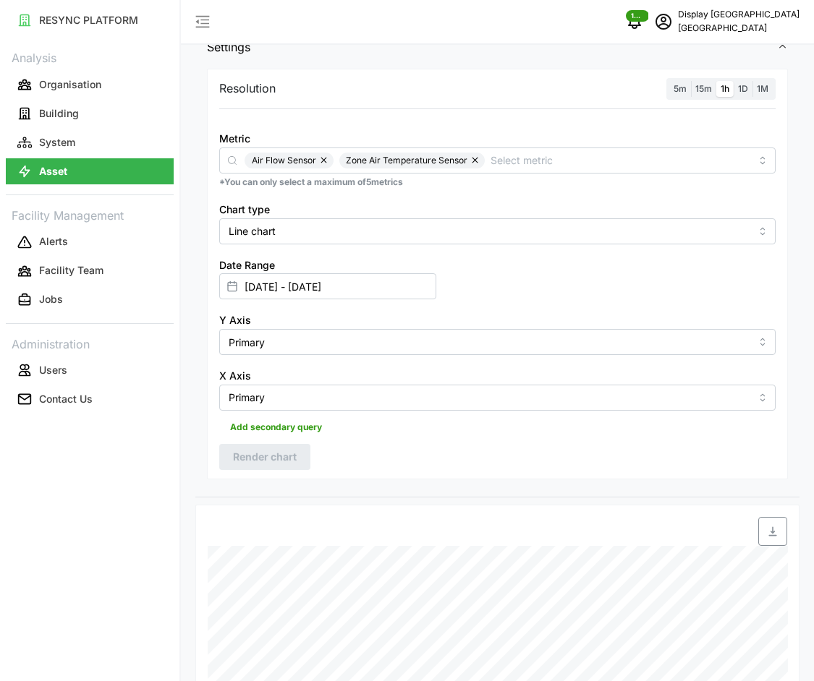
scroll to position [0, 0]
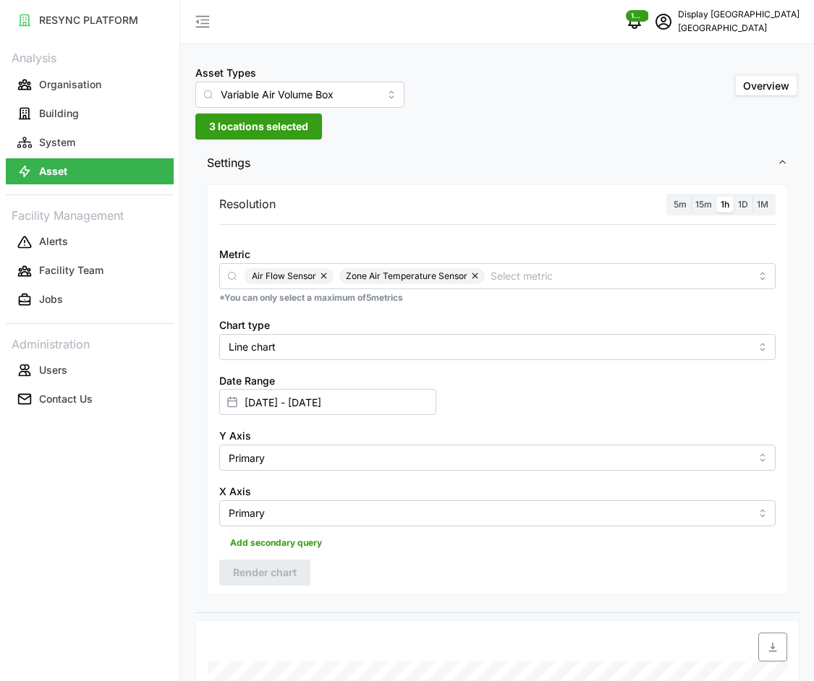
click at [225, 126] on span "3 locations selected" at bounding box center [258, 126] width 99 height 25
type input "[DATE]"
click at [223, 213] on icon at bounding box center [226, 213] width 12 height 12
click at [256, 236] on span "Select VAV-19-01-23" at bounding box center [254, 233] width 9 height 9
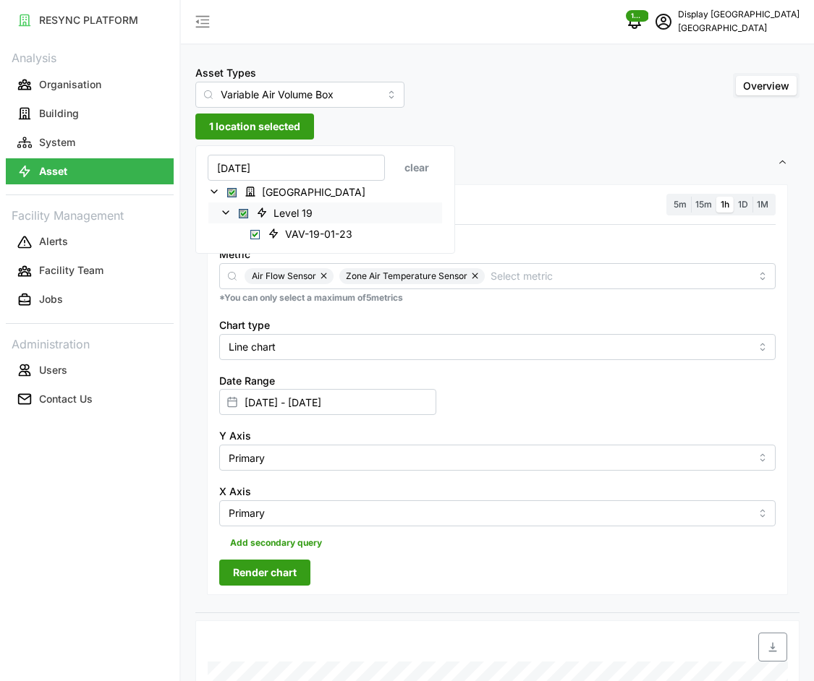
click at [276, 571] on span "Render chart" at bounding box center [265, 572] width 64 height 25
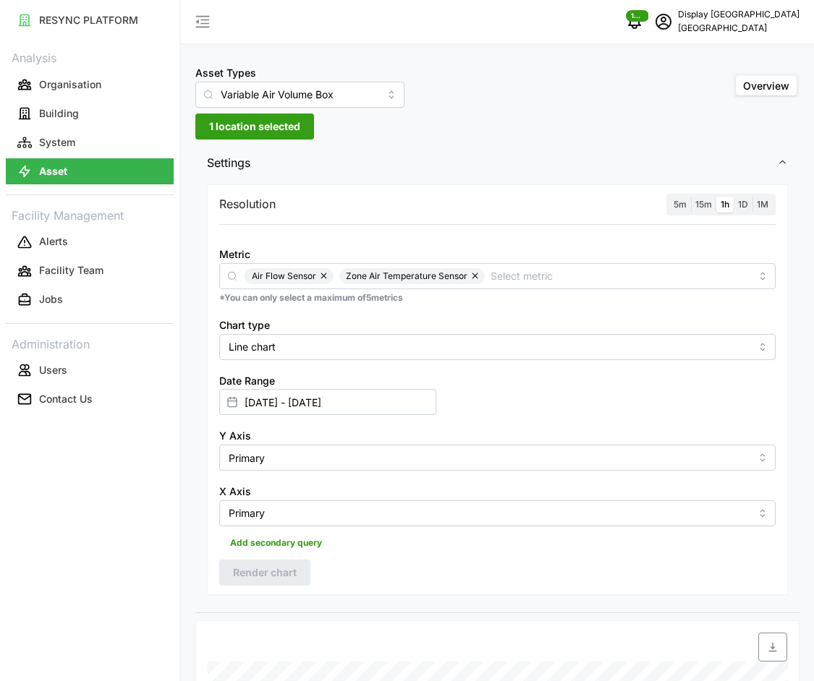
click at [292, 123] on span "1 location selected" at bounding box center [254, 126] width 91 height 25
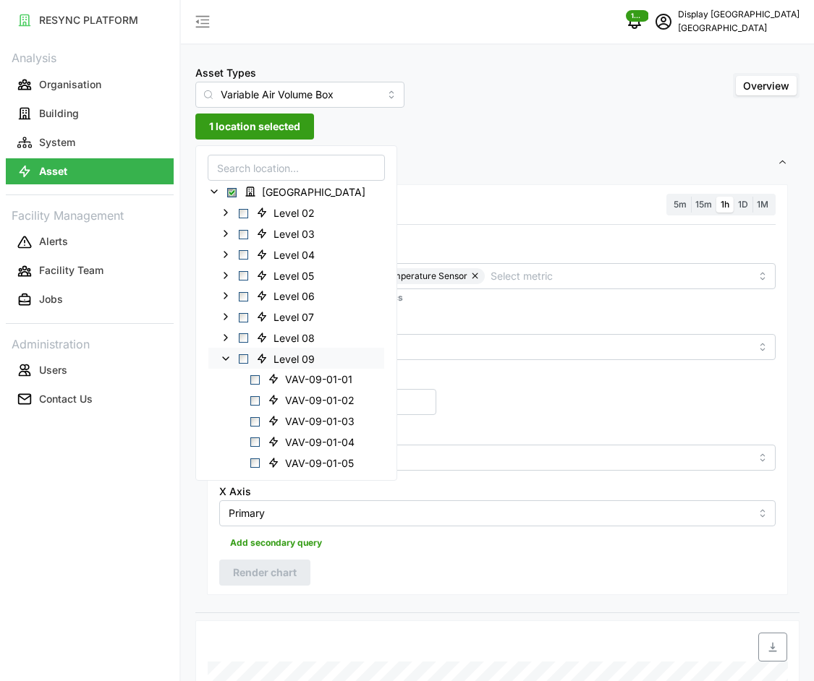
click at [220, 352] on icon at bounding box center [226, 358] width 12 height 12
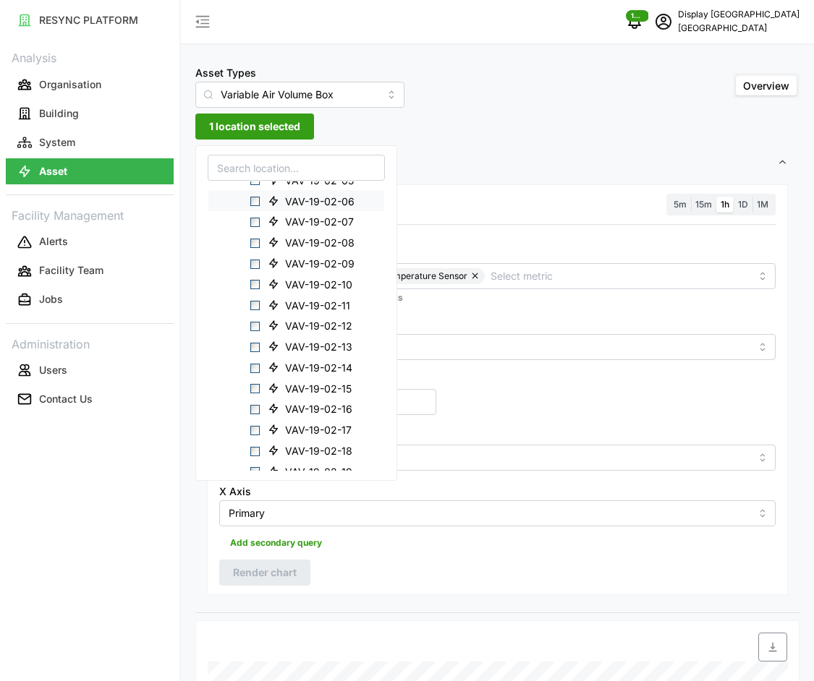
scroll to position [988, 0]
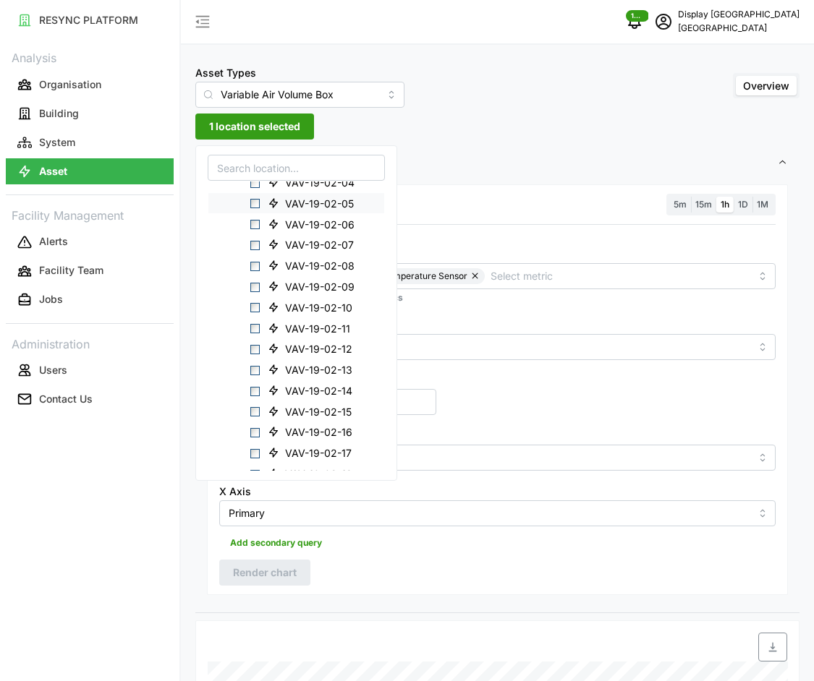
click at [252, 199] on span "Select VAV-19-02-05" at bounding box center [254, 203] width 9 height 9
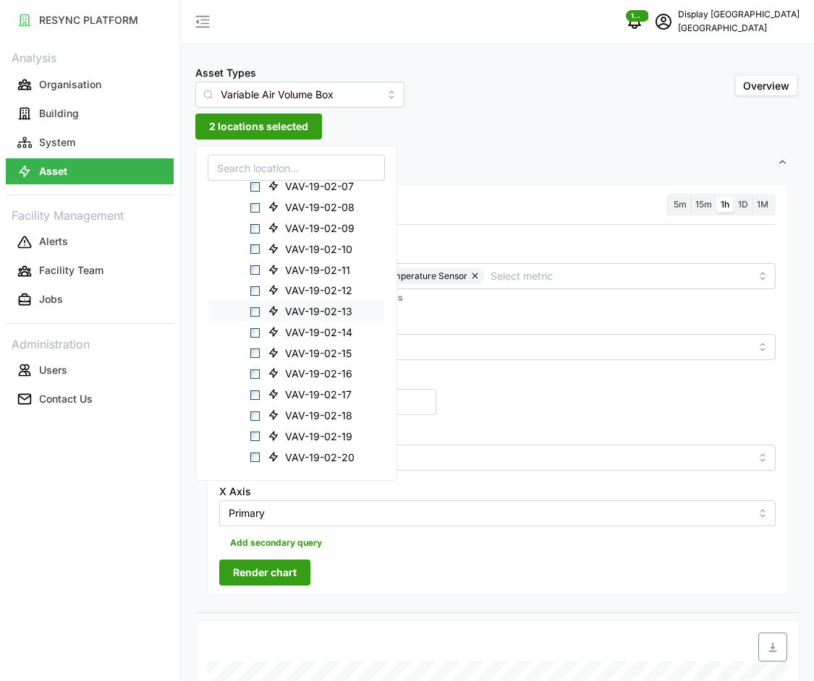
scroll to position [1177, 0]
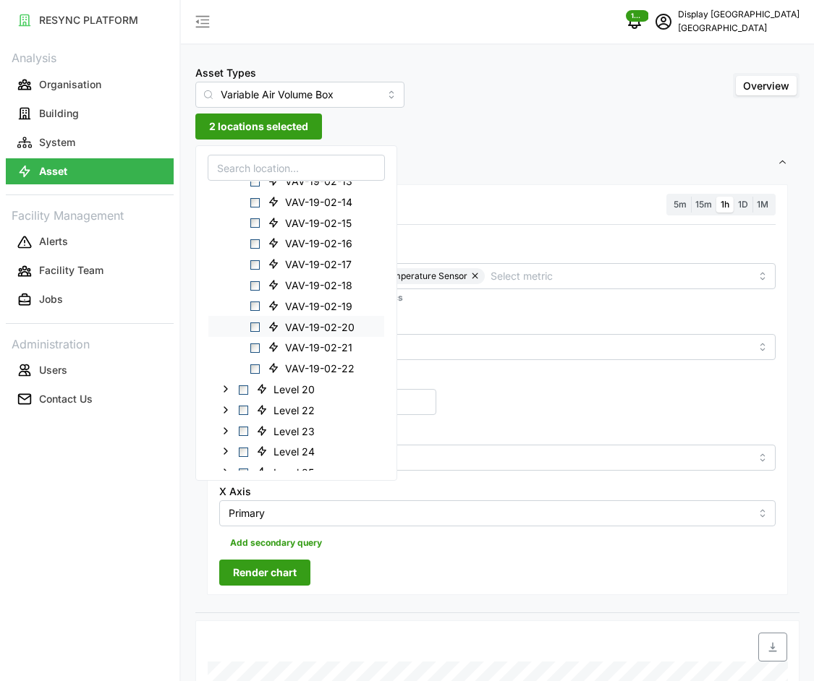
click at [252, 320] on div "VAV-19-02-20" at bounding box center [296, 326] width 176 height 21
click at [252, 323] on span "Select VAV-19-02-20" at bounding box center [254, 327] width 9 height 9
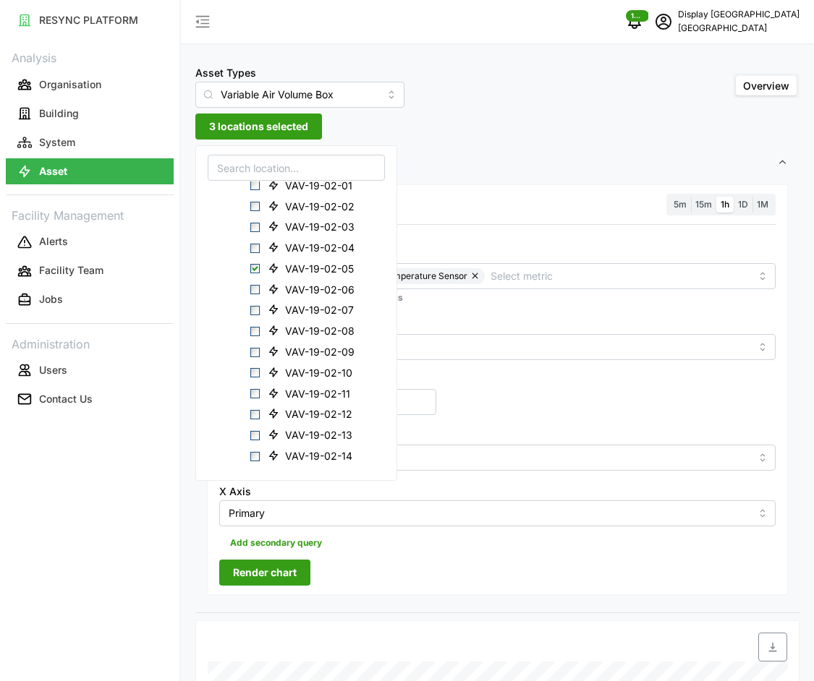
scroll to position [811, 0]
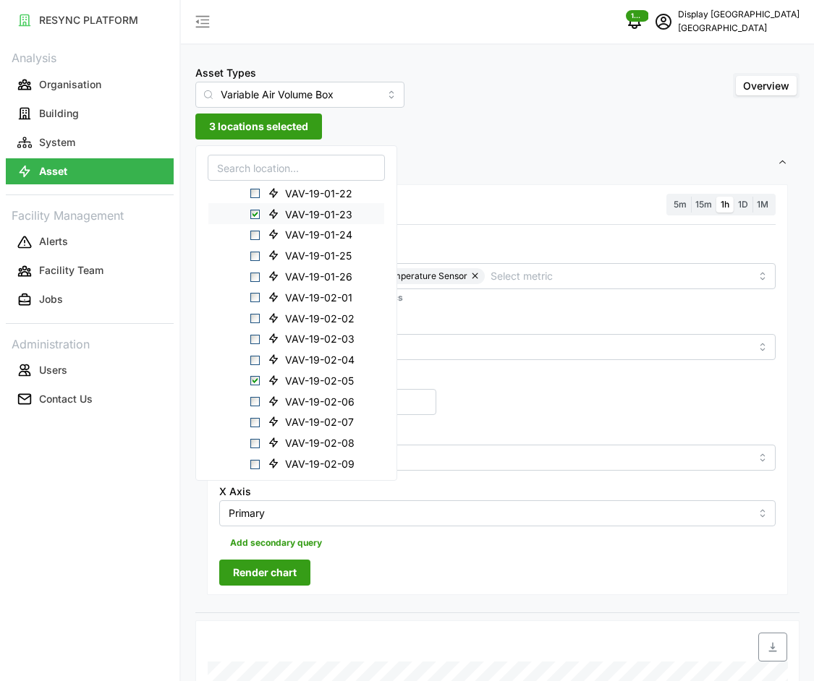
click at [265, 215] on span "VAV-19-01-23" at bounding box center [312, 213] width 101 height 17
click at [416, 550] on div "Add secondary query" at bounding box center [497, 540] width 556 height 27
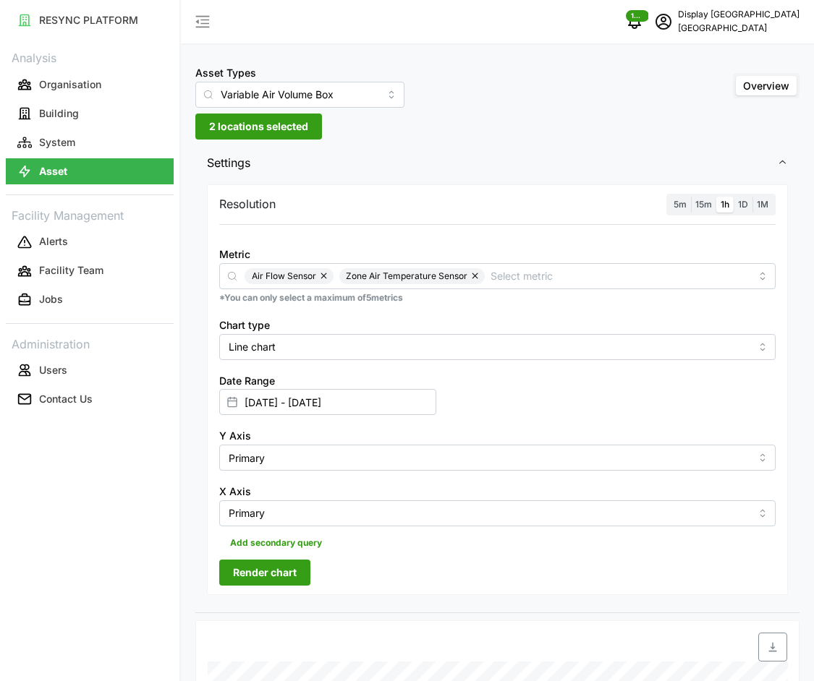
click at [266, 570] on span "Render chart" at bounding box center [265, 572] width 64 height 25
click at [282, 127] on span "2 locations selected" at bounding box center [258, 126] width 99 height 25
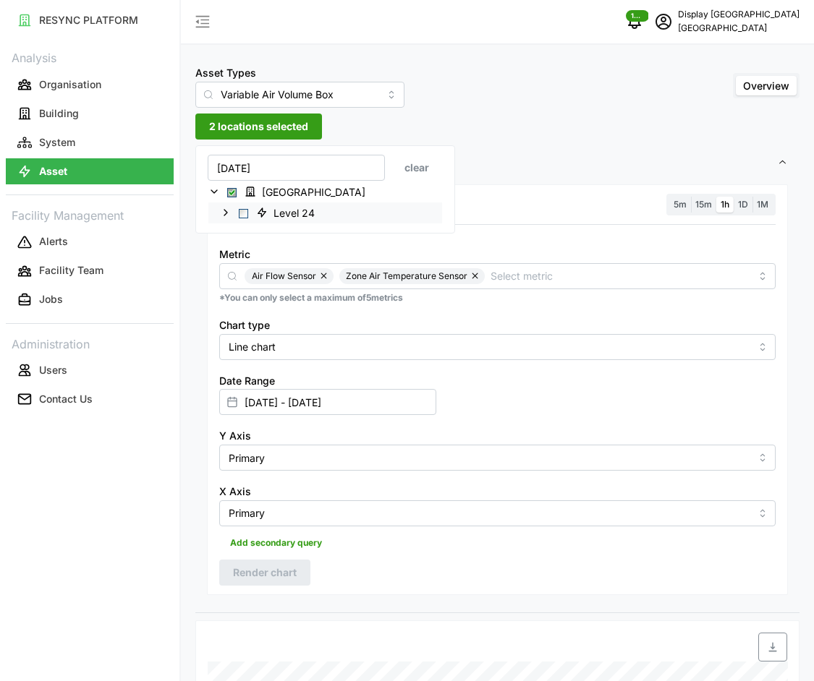
type input "[DATE]"
drag, startPoint x: 228, startPoint y: 208, endPoint x: 240, endPoint y: 218, distance: 15.9
click at [228, 208] on icon at bounding box center [226, 213] width 12 height 12
click at [259, 234] on div "VAV-24-02-15" at bounding box center [325, 233] width 234 height 21
click at [257, 234] on span "Select VAV-24-02-15" at bounding box center [254, 233] width 9 height 9
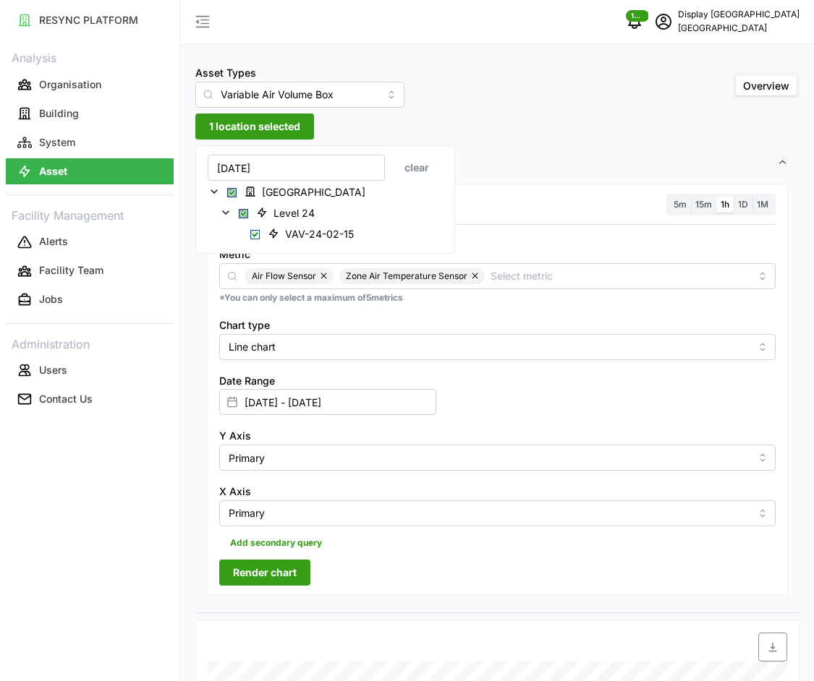
click at [263, 571] on span "Render chart" at bounding box center [265, 572] width 64 height 25
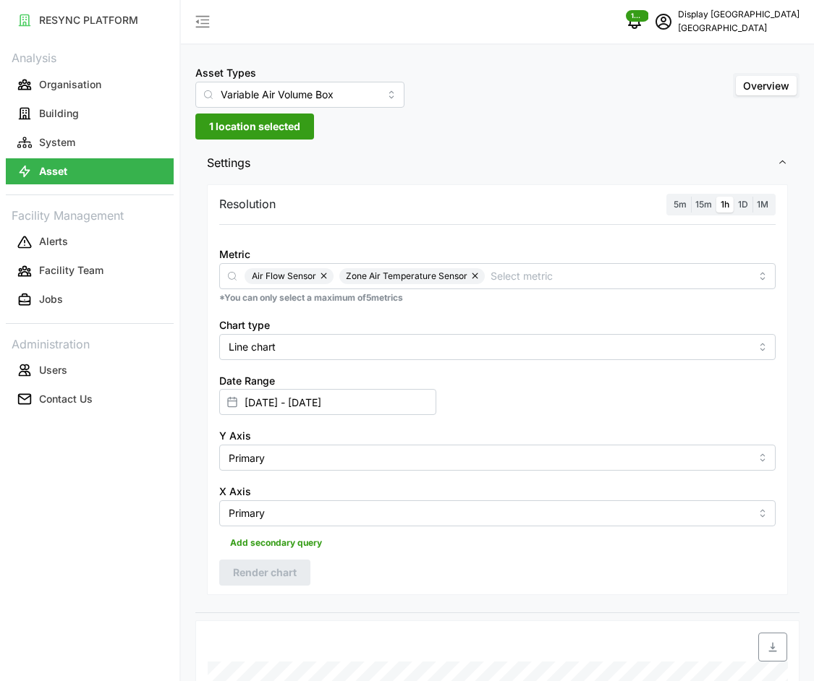
click at [242, 134] on span "1 location selected" at bounding box center [254, 126] width 91 height 25
type input "27-01"
click at [222, 214] on icon at bounding box center [226, 213] width 12 height 12
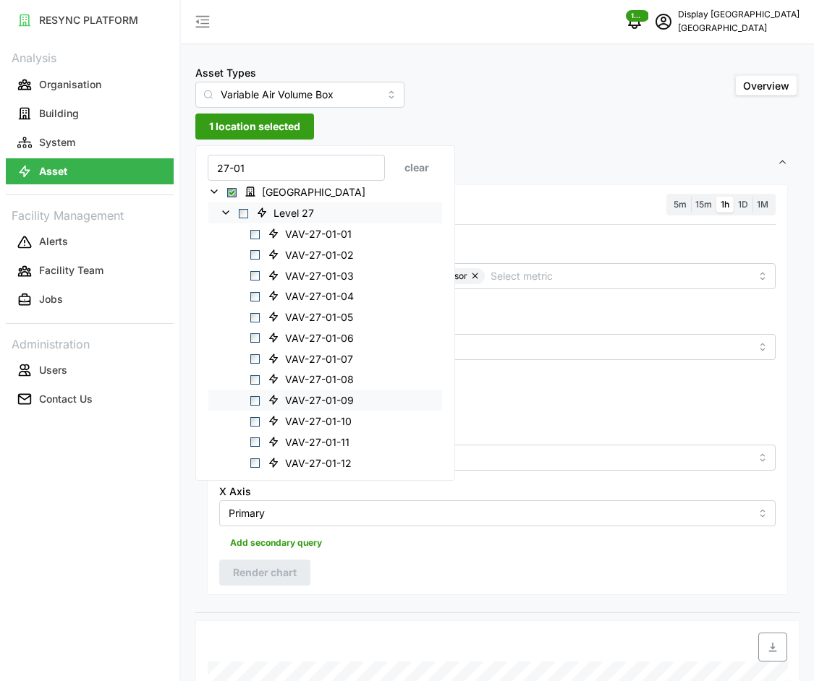
click at [336, 402] on span "VAV-27-01-09" at bounding box center [319, 400] width 69 height 14
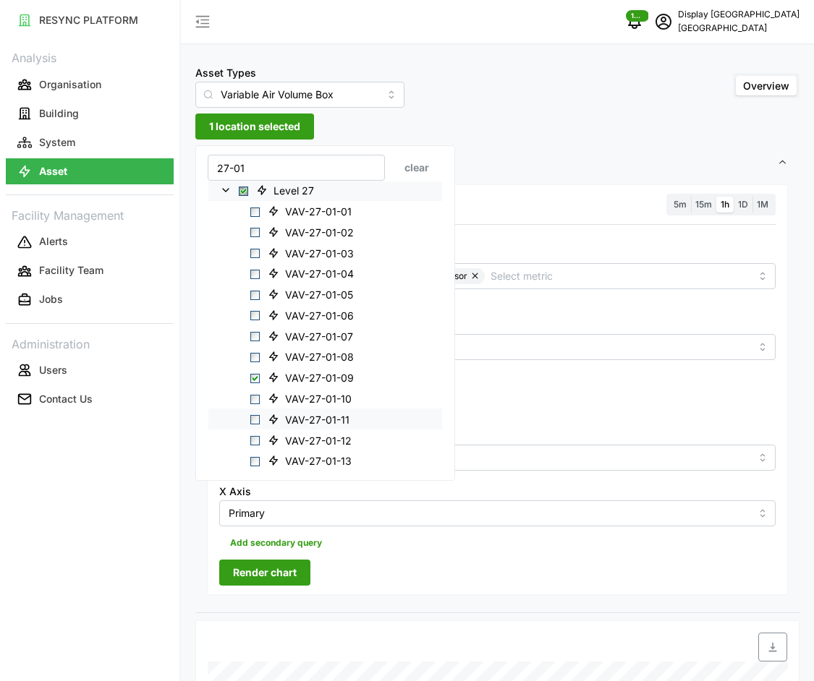
scroll to position [34, 0]
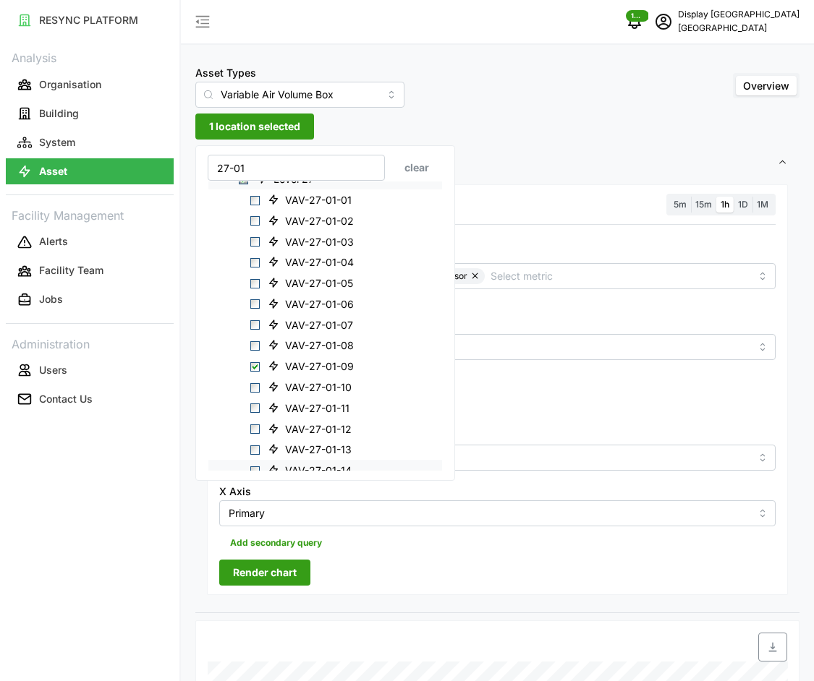
click at [305, 464] on span "VAV-27-01-14" at bounding box center [318, 471] width 67 height 14
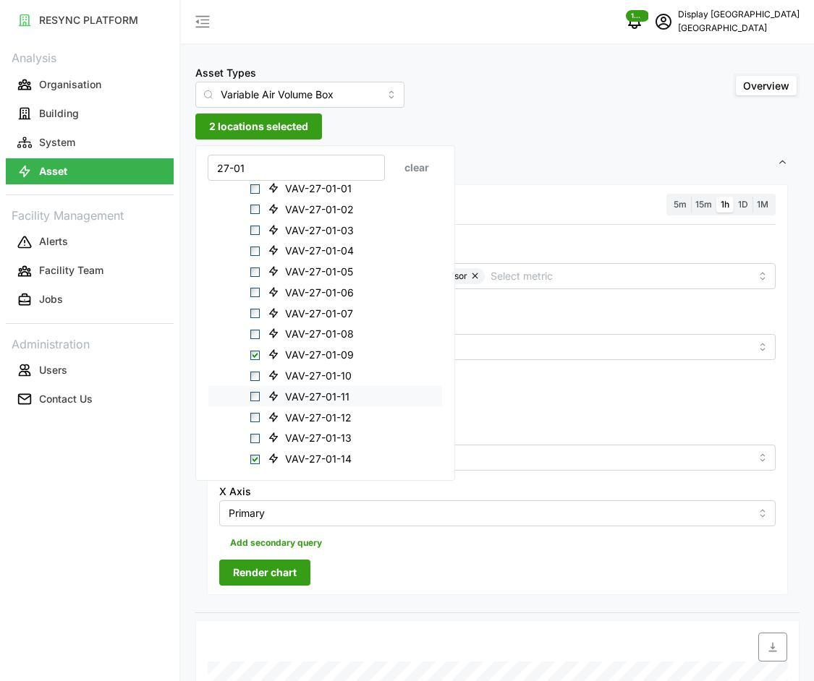
scroll to position [58, 0]
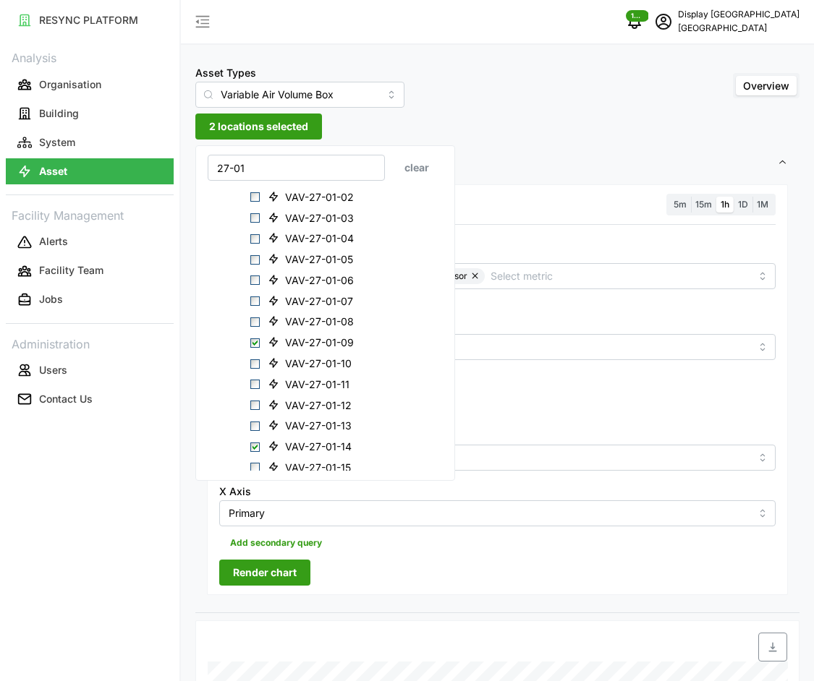
click at [286, 570] on span "Render chart" at bounding box center [265, 572] width 64 height 25
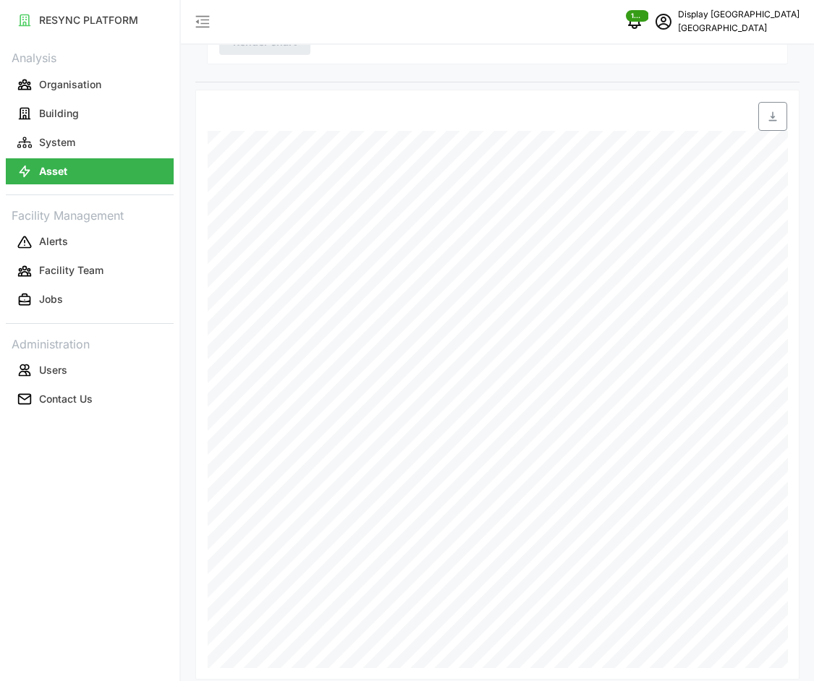
scroll to position [0, 0]
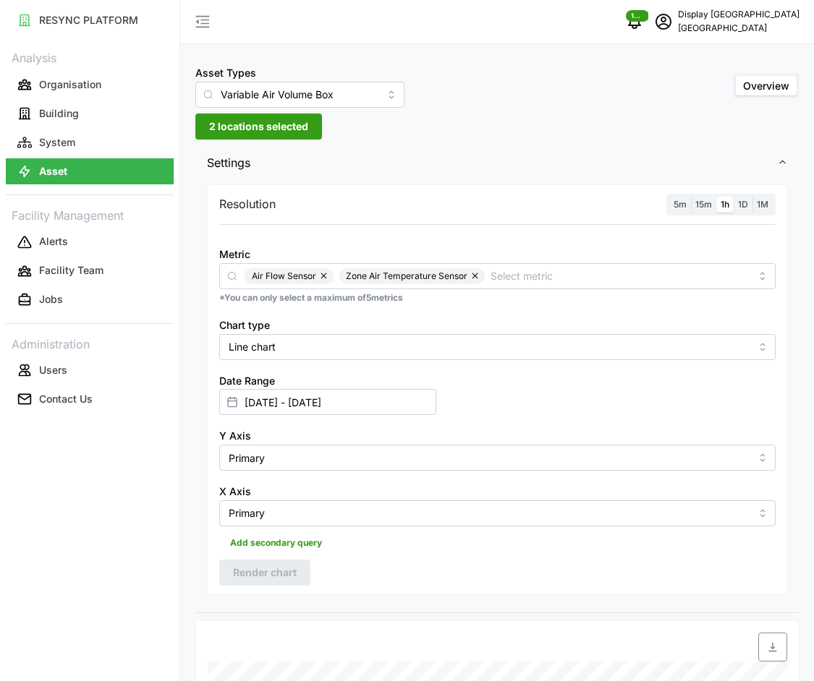
click at [263, 135] on span "2 locations selected" at bounding box center [258, 126] width 99 height 25
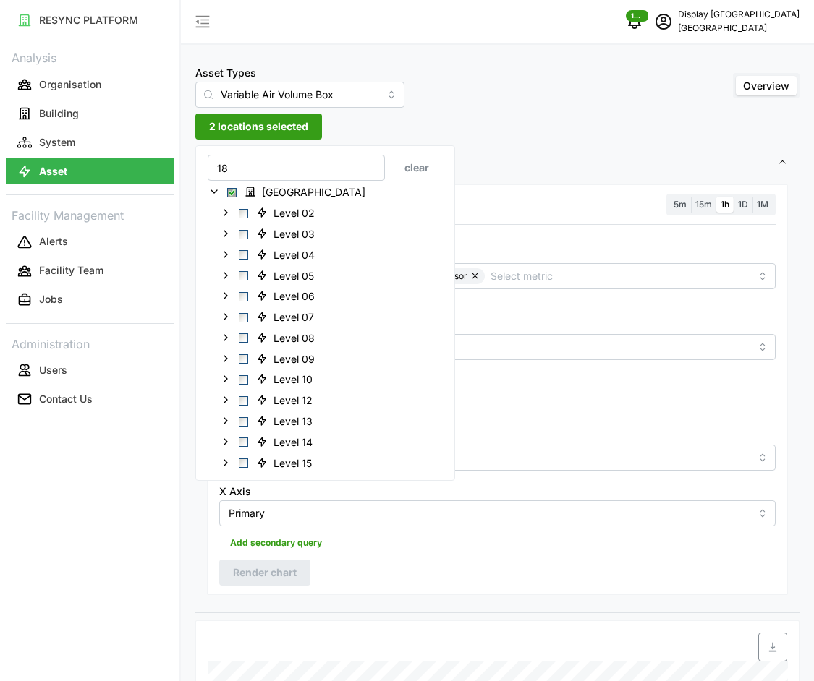
type input "1"
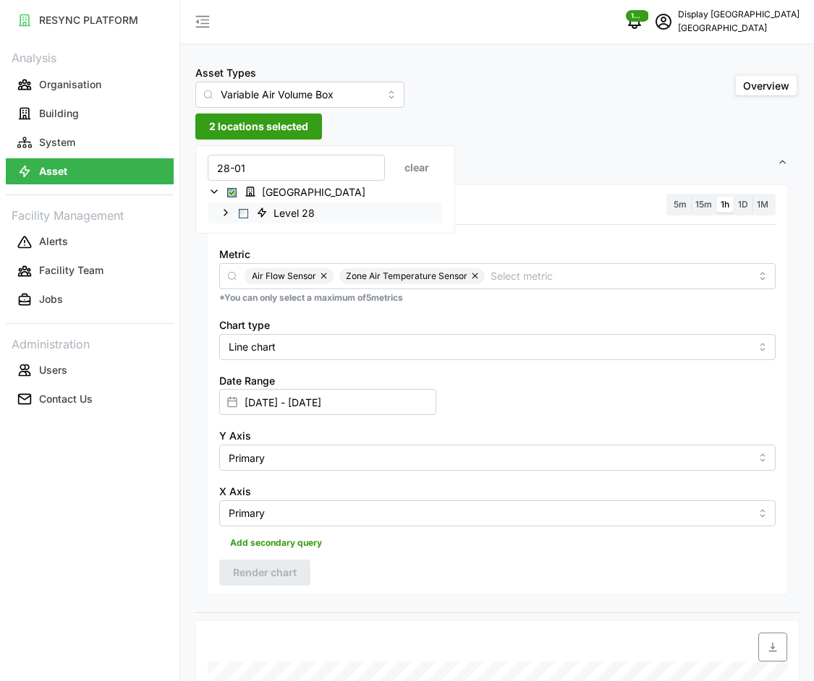
type input "28-01"
click at [224, 210] on icon at bounding box center [226, 213] width 12 height 12
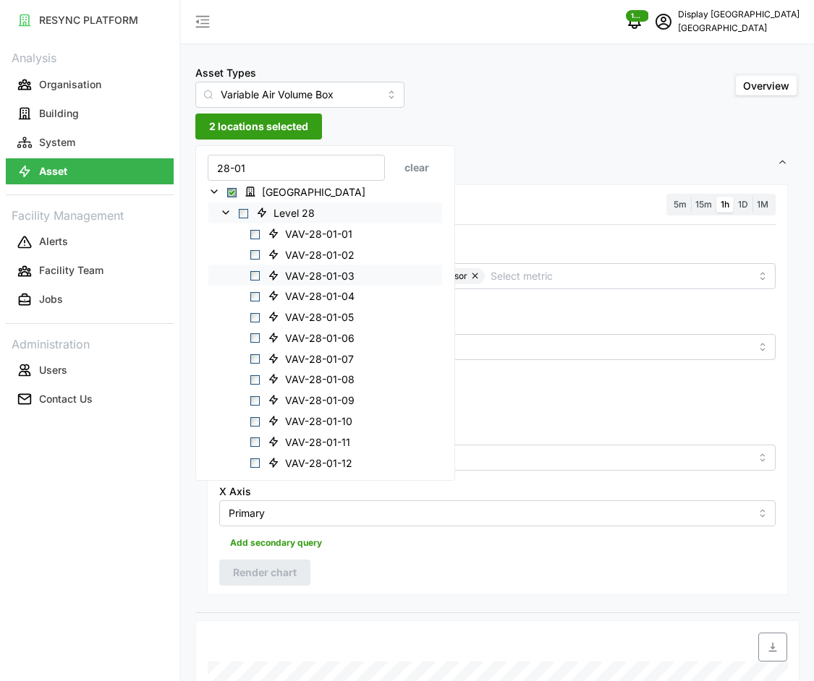
click at [300, 273] on span "VAV-28-01-03" at bounding box center [319, 275] width 69 height 14
click at [304, 337] on span "VAV-28-01-06" at bounding box center [319, 338] width 69 height 14
click at [360, 550] on div "Add secondary query" at bounding box center [497, 540] width 556 height 27
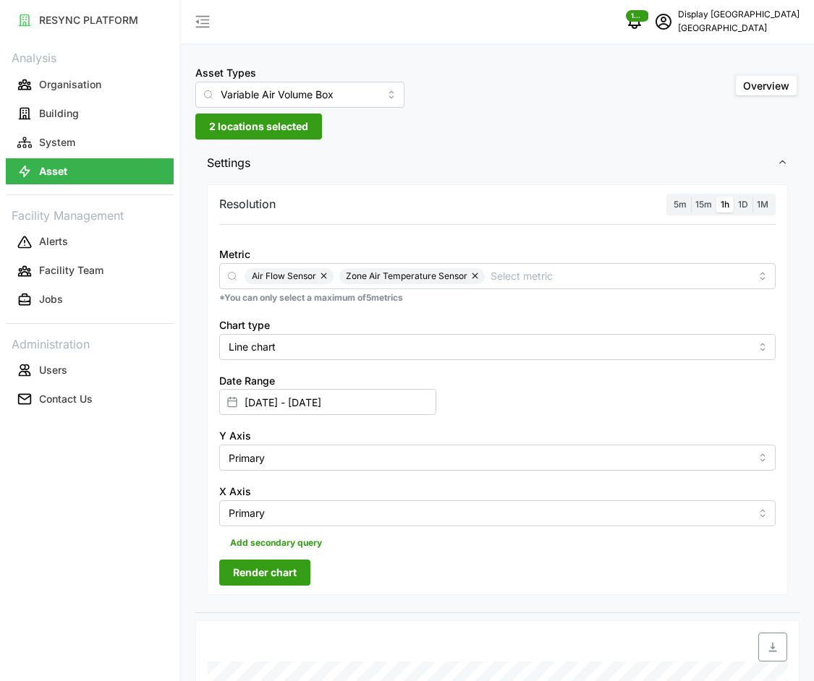
click at [288, 578] on span "Render chart" at bounding box center [265, 572] width 64 height 25
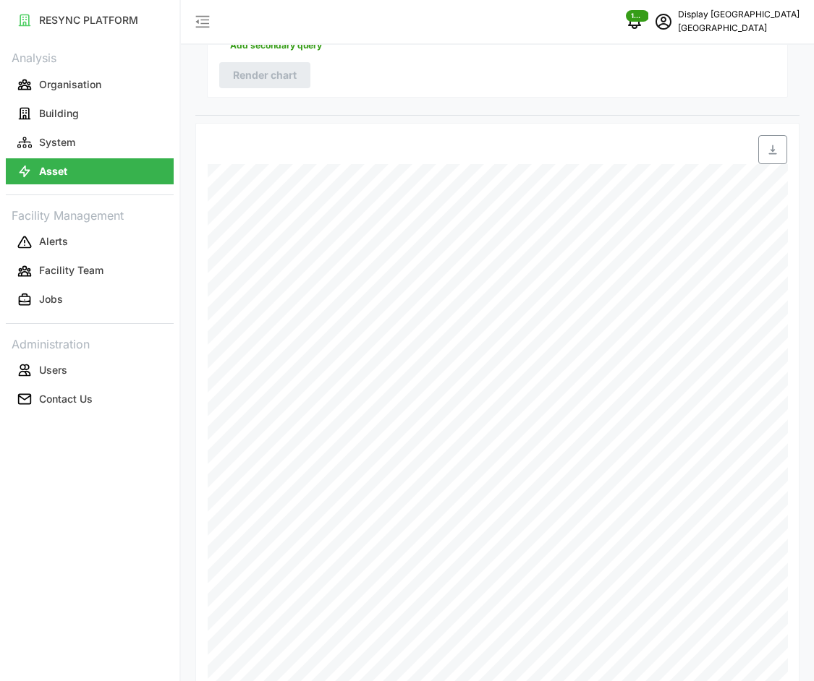
scroll to position [542, 0]
